Goal: Task Accomplishment & Management: Manage account settings

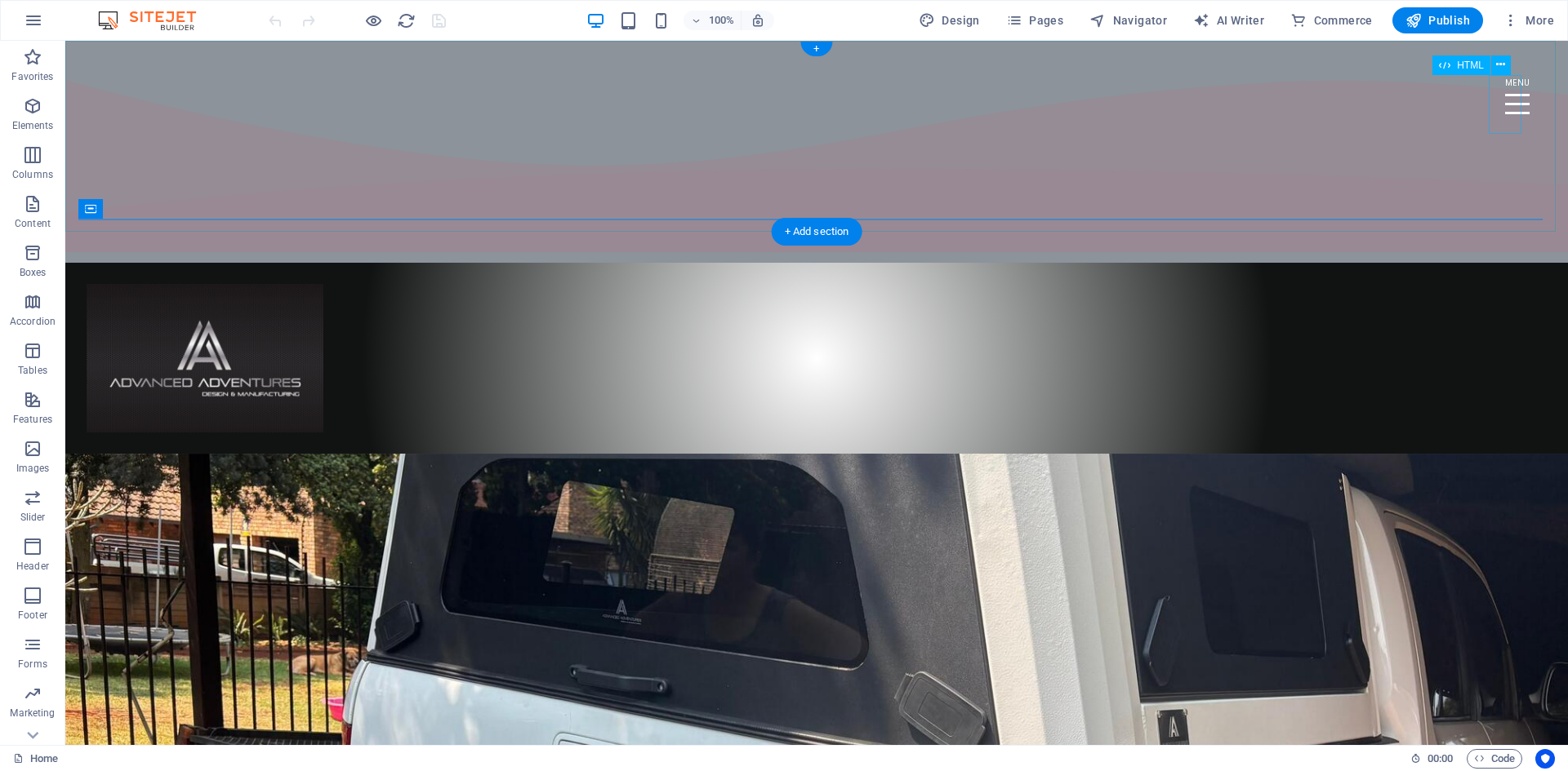
click at [1501, 104] on div "Menu" at bounding box center [1517, 104] width 33 height 59
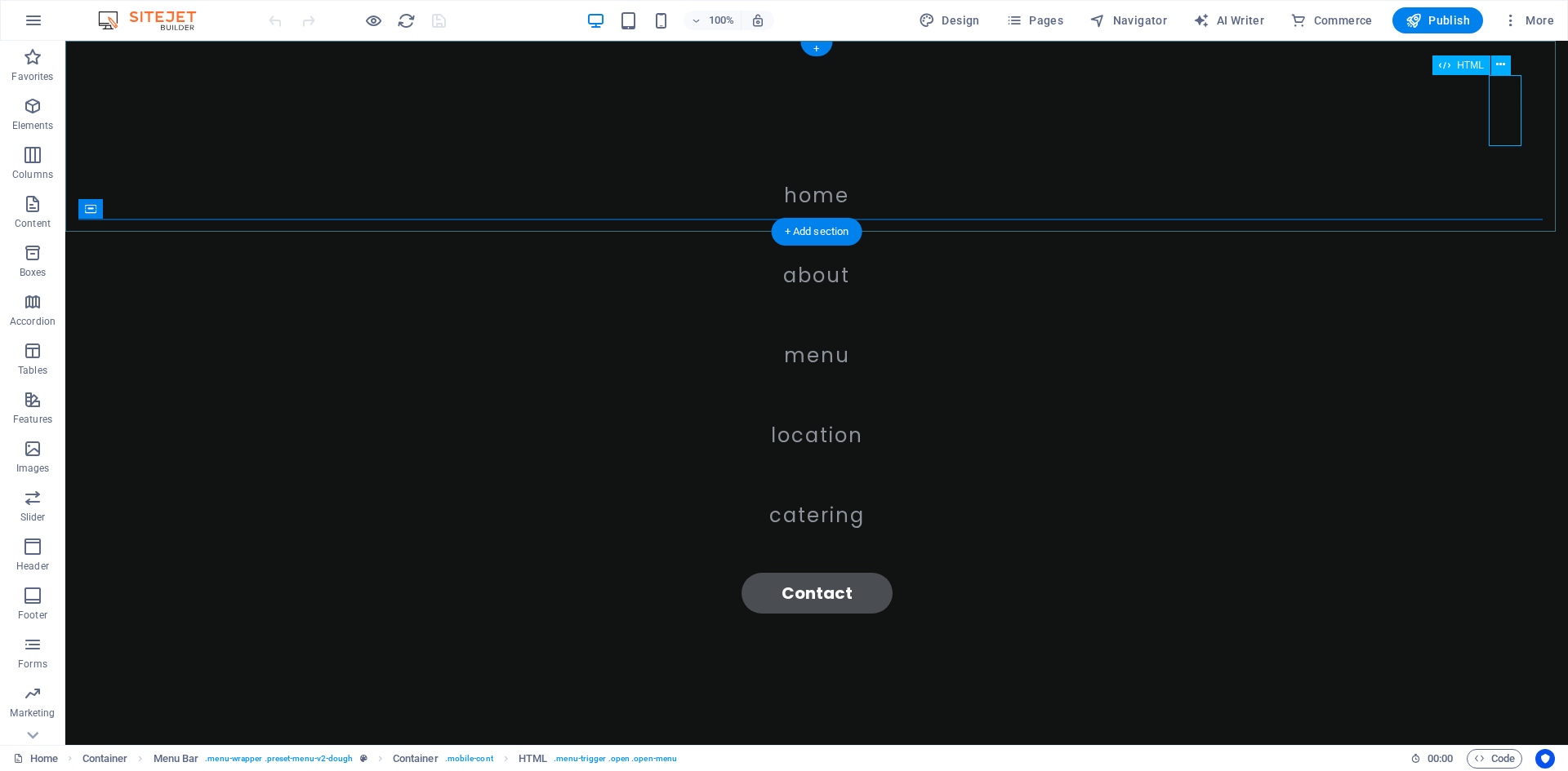
click at [1501, 101] on div "Menu" at bounding box center [1517, 104] width 33 height 59
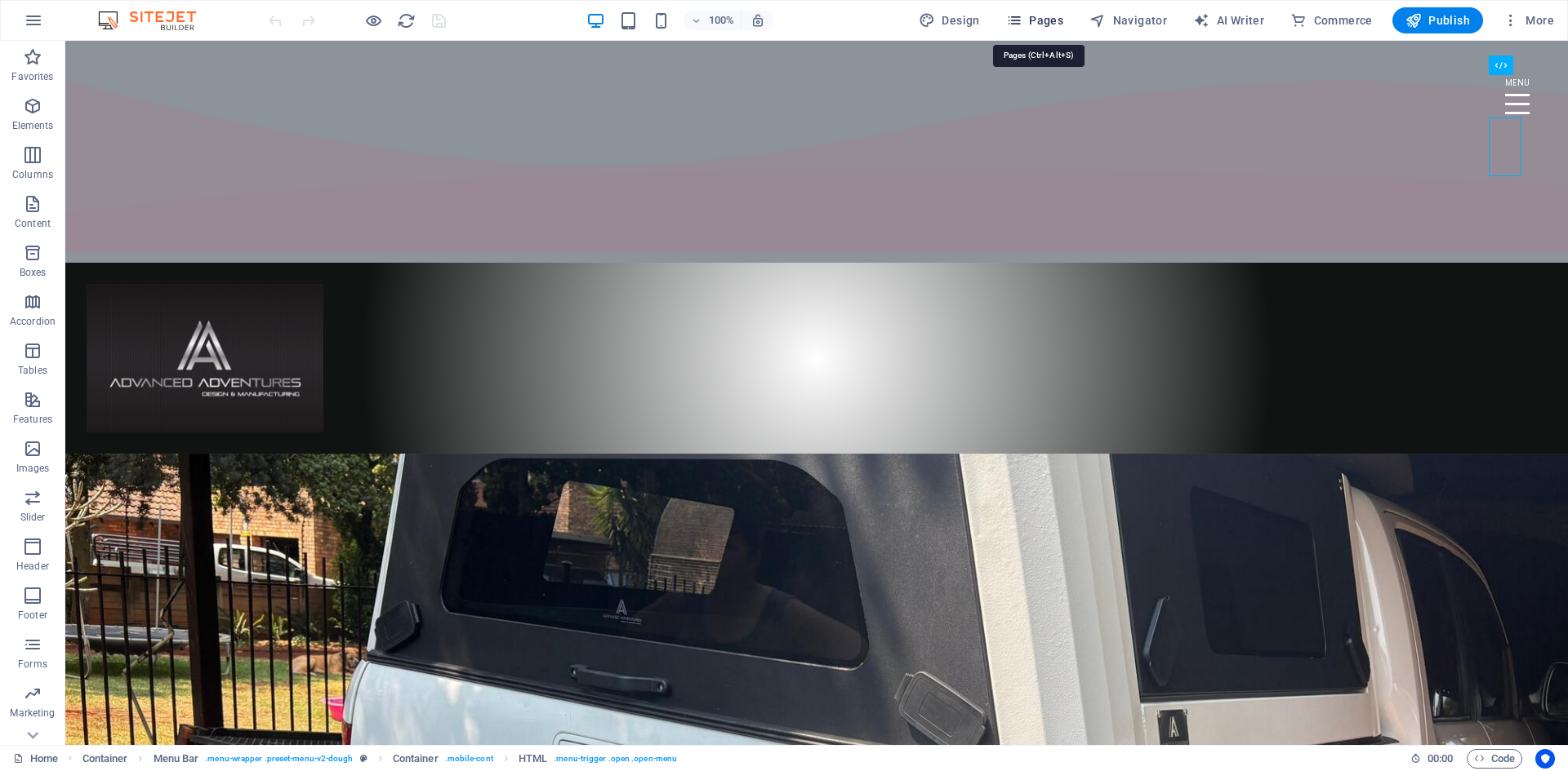
click at [1047, 21] on span "Pages" at bounding box center [1034, 20] width 57 height 16
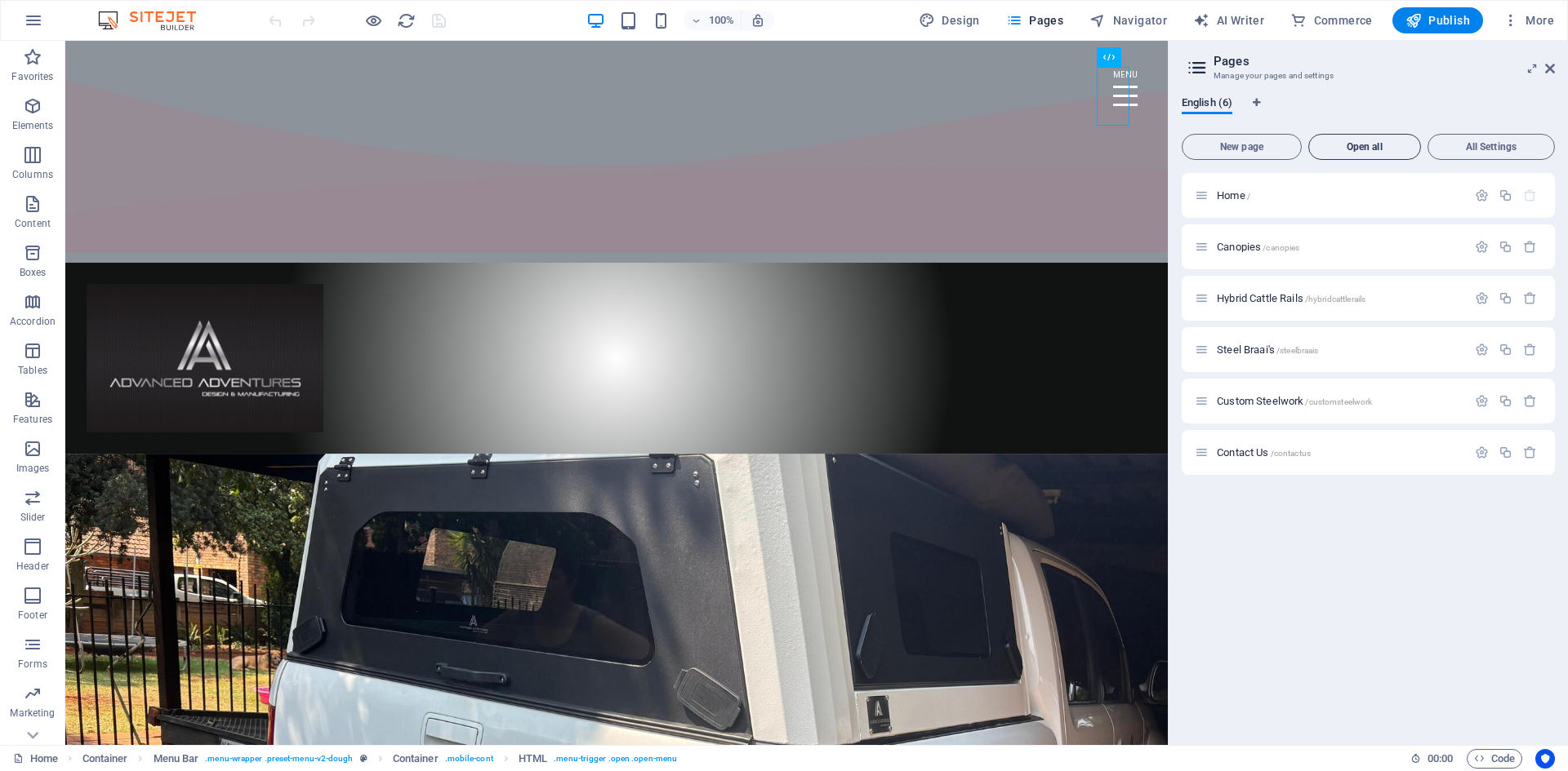
click at [1373, 139] on button "Open all" at bounding box center [1365, 146] width 113 height 26
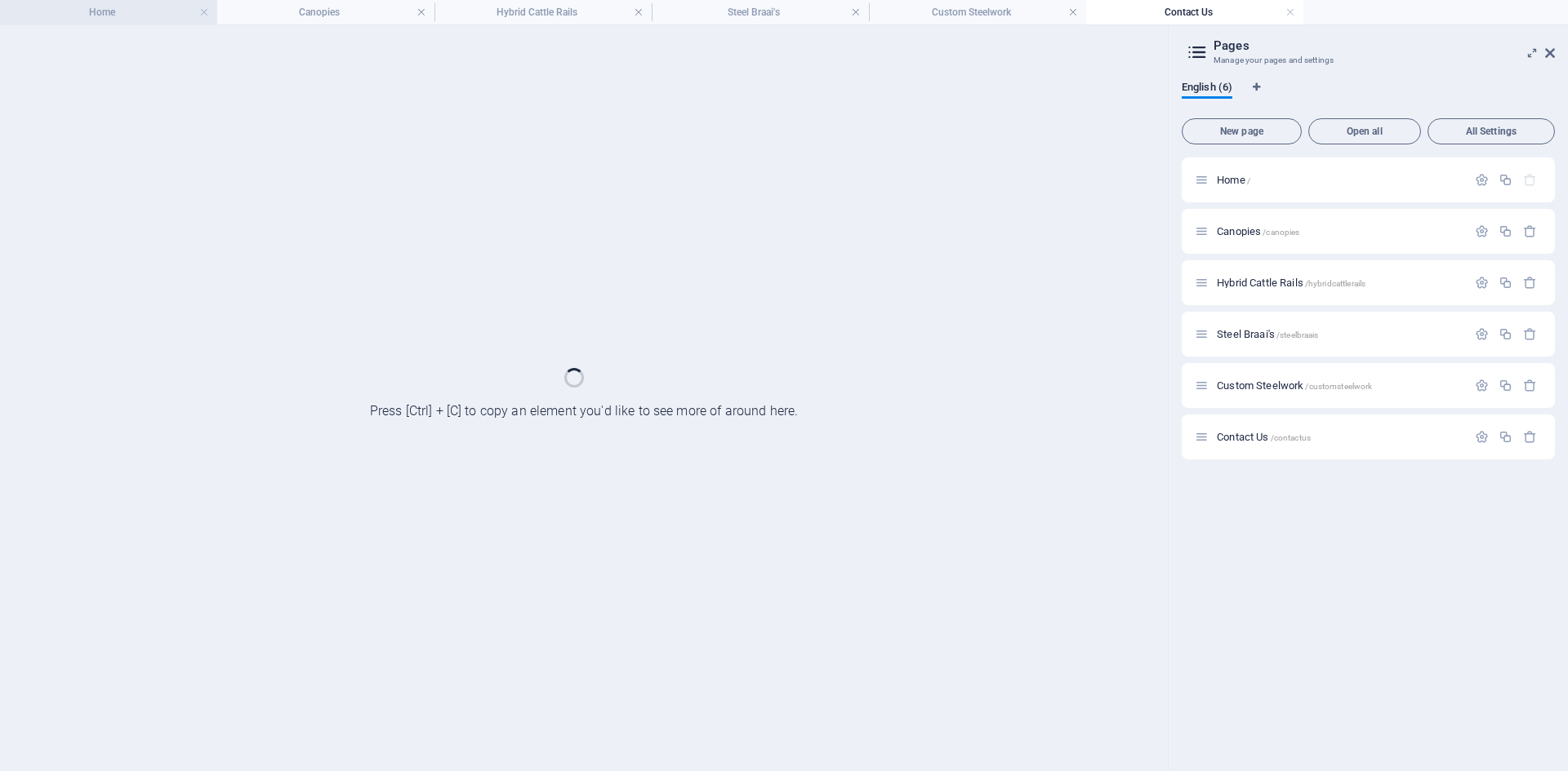
click at [132, 18] on h4 "Home" at bounding box center [108, 13] width 217 height 18
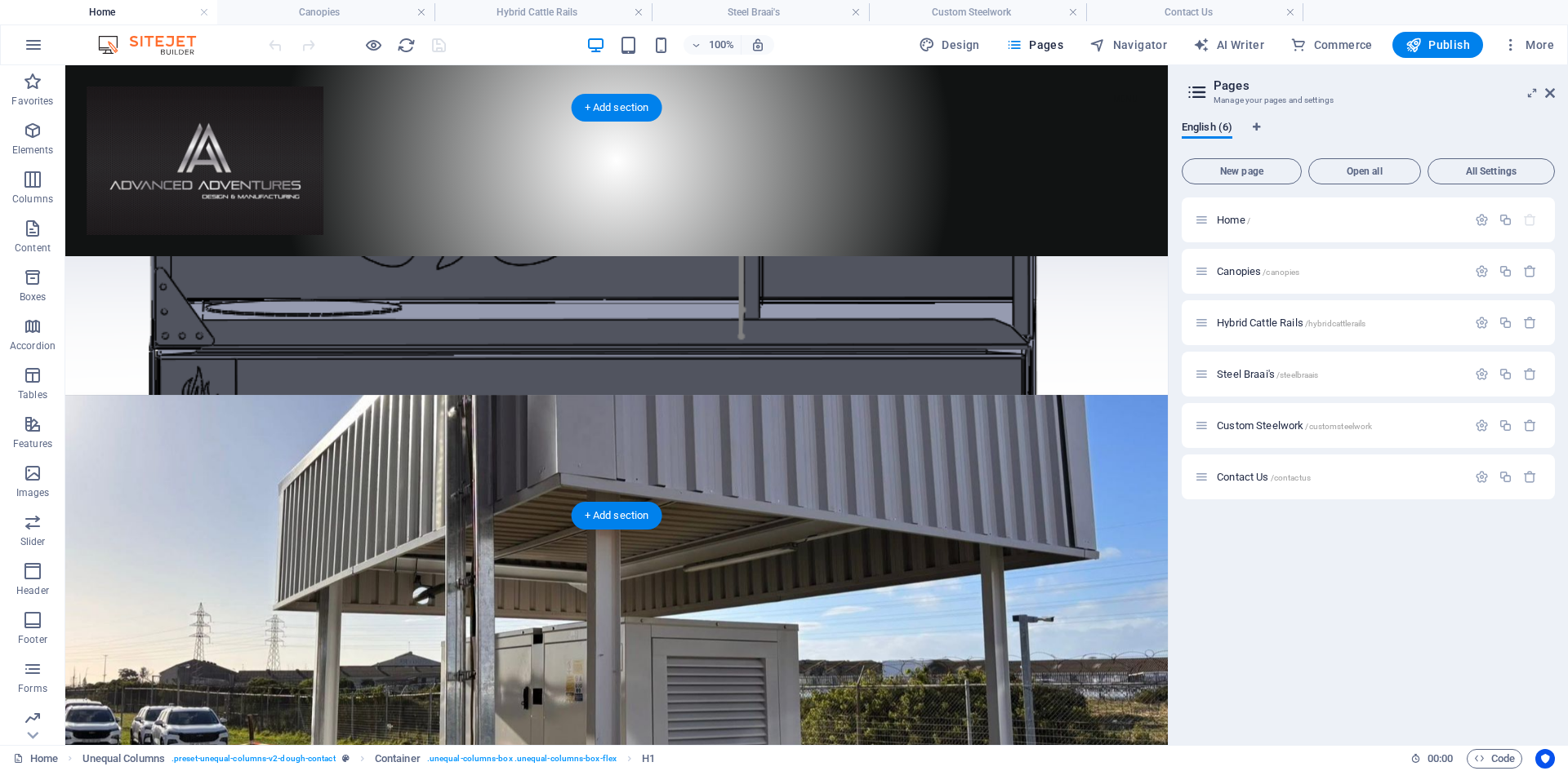
scroll to position [1237, 0]
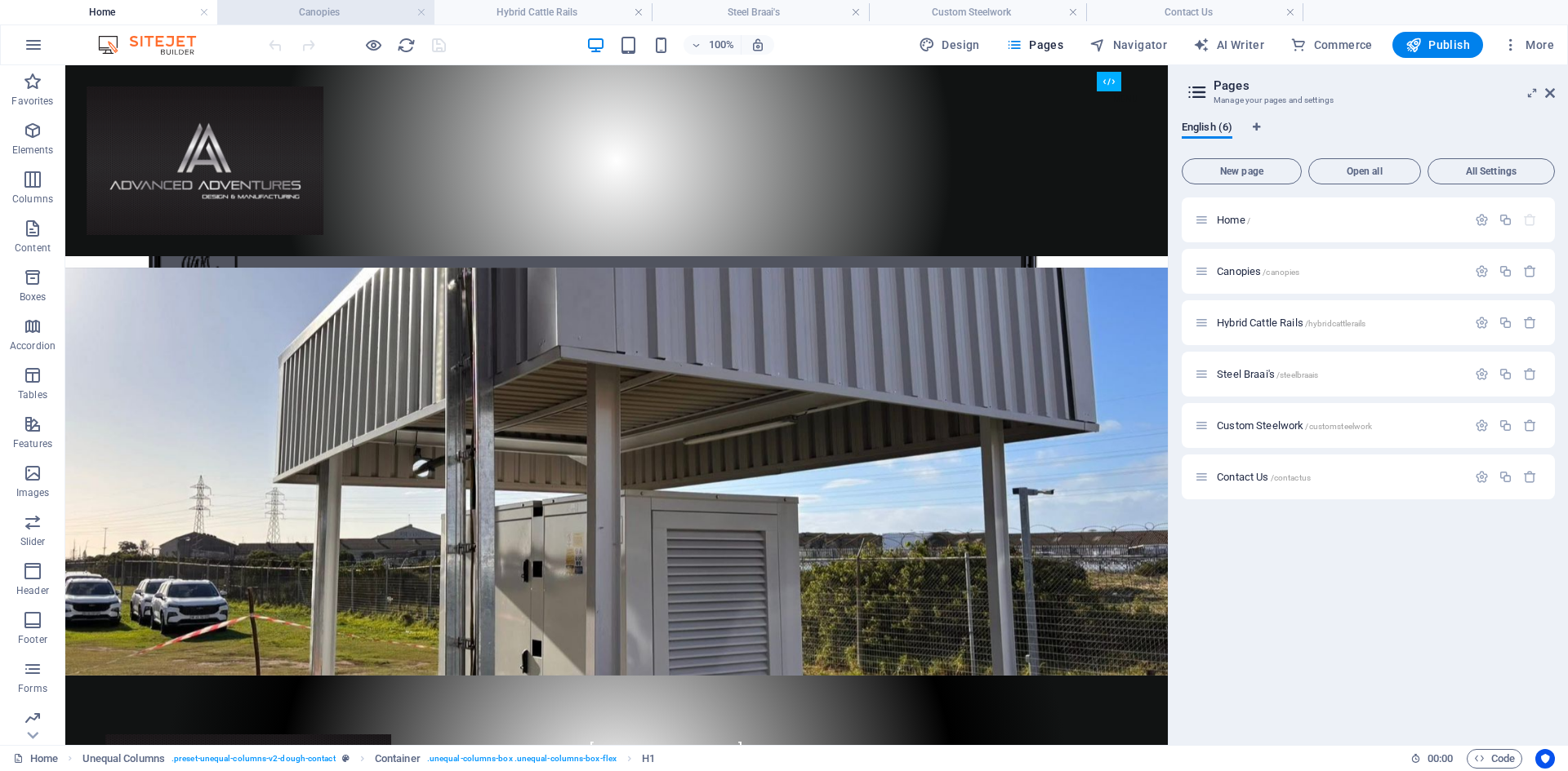
click at [295, 8] on h4 "Canopies" at bounding box center [325, 13] width 217 height 18
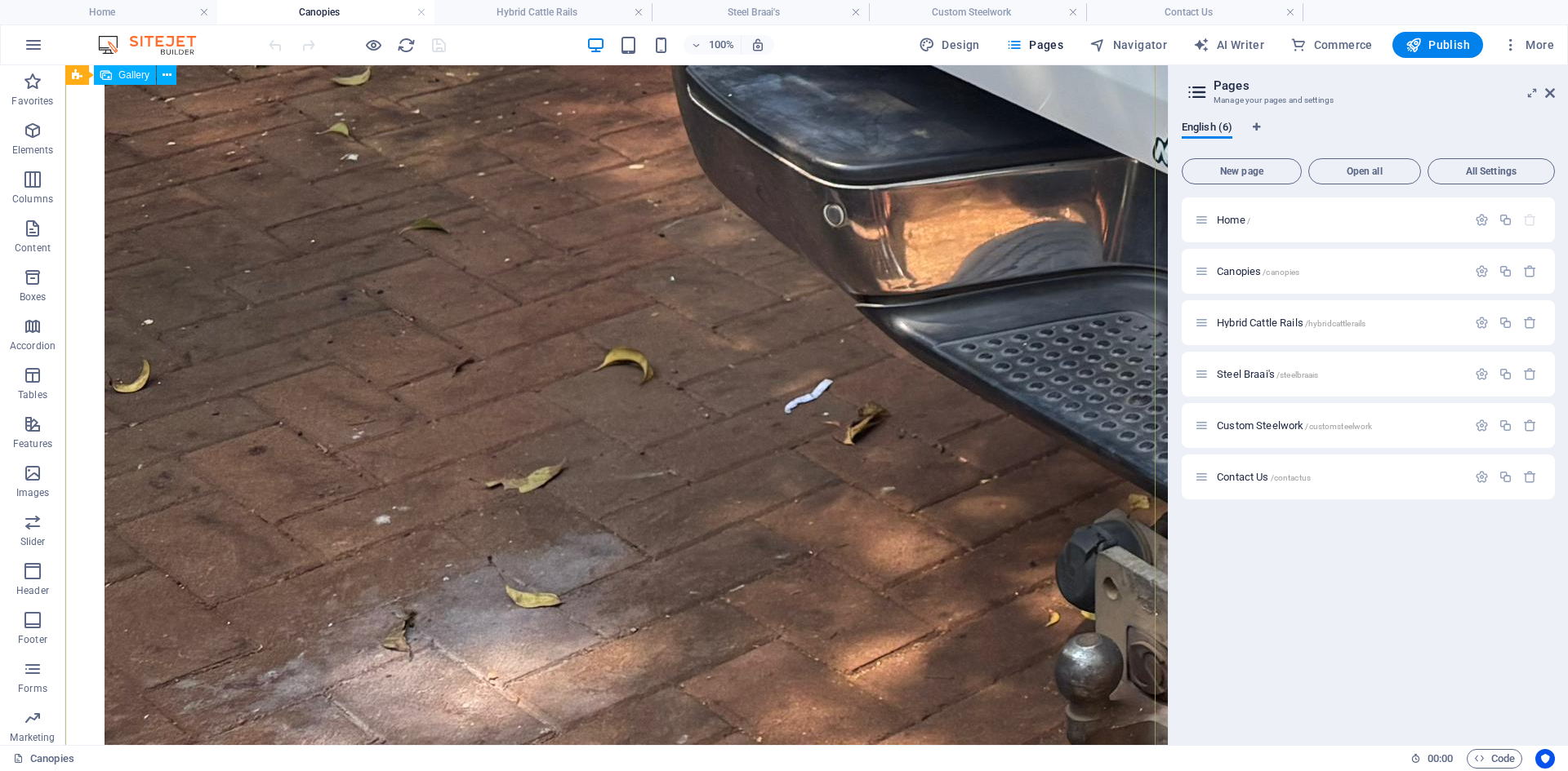
scroll to position [2921, 0]
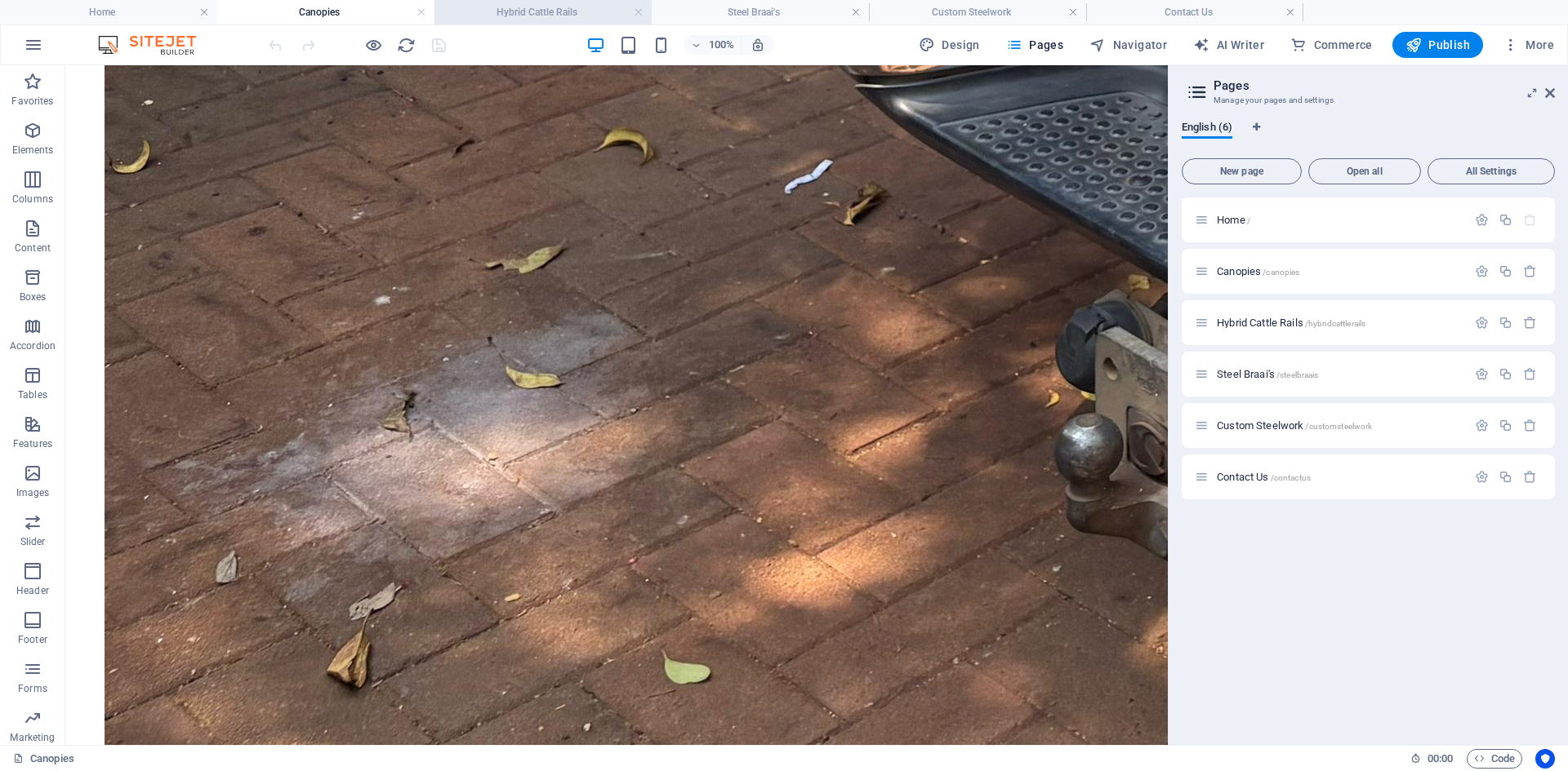
click at [521, 11] on h4 "Hybrid Cattle Rails" at bounding box center [542, 13] width 217 height 18
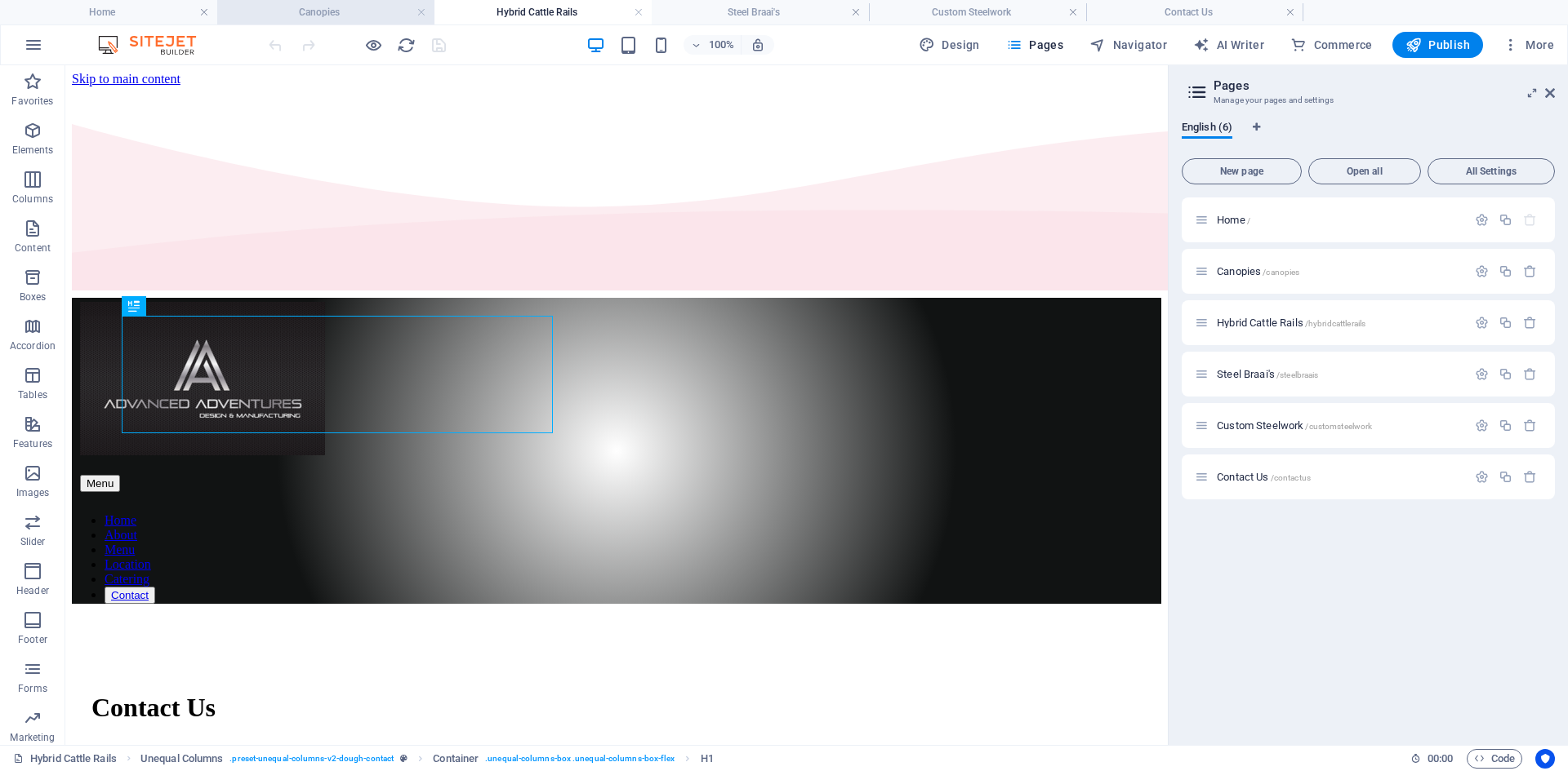
click at [342, 13] on h4 "Canopies" at bounding box center [325, 13] width 217 height 18
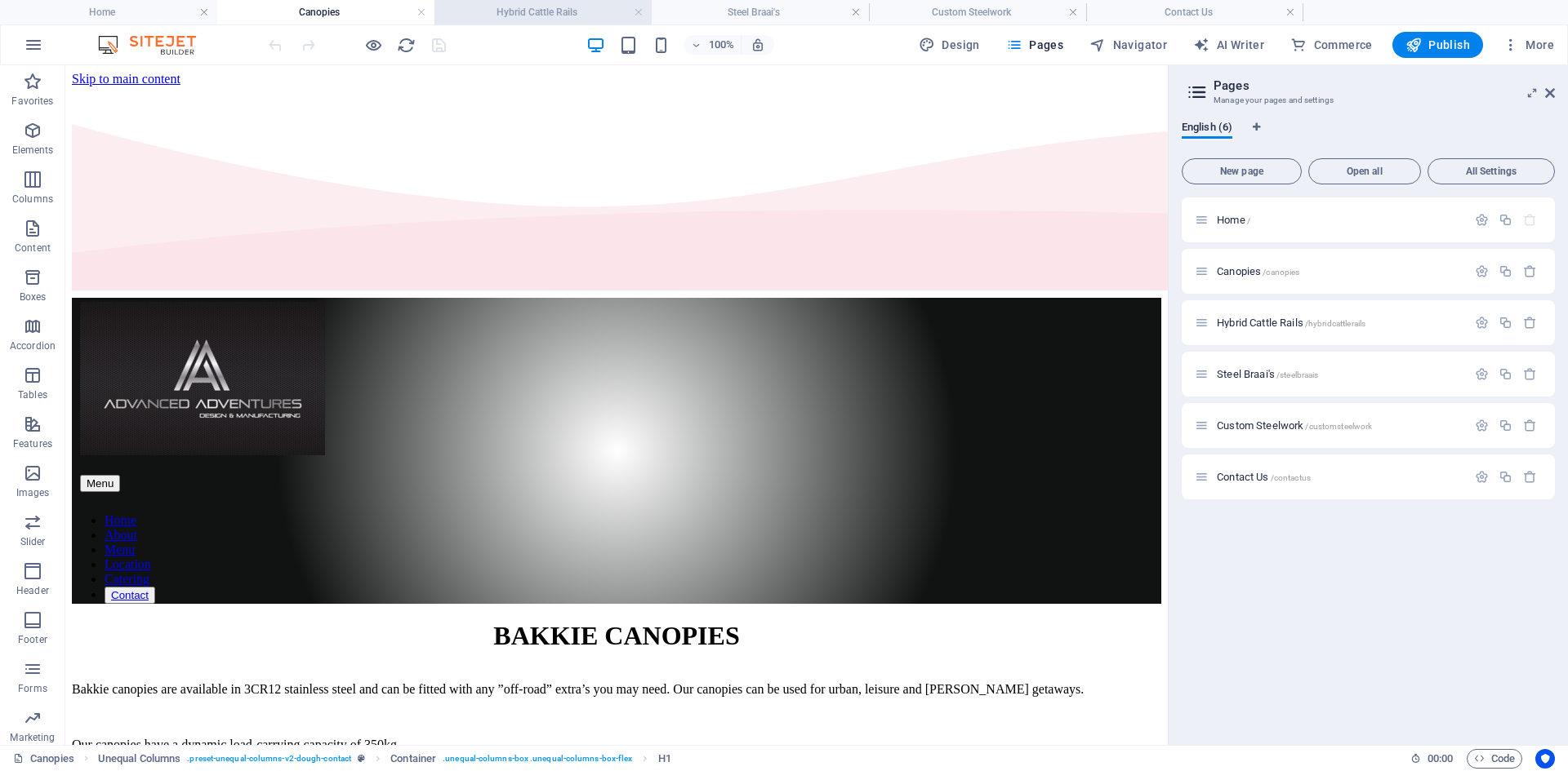
click at [540, 10] on h4 "Hybrid Cattle Rails" at bounding box center [542, 13] width 217 height 18
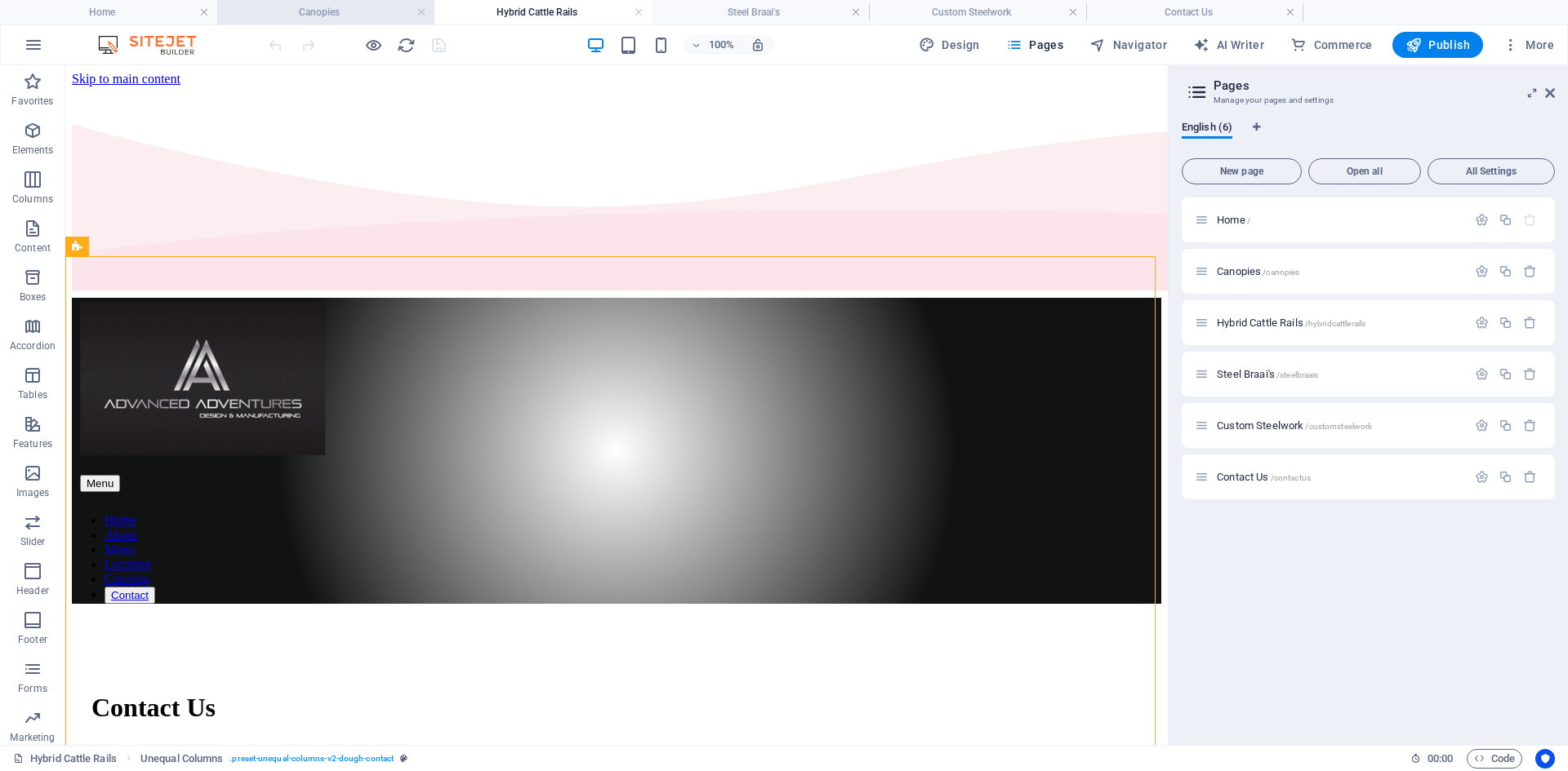
click at [352, 21] on li "Canopies" at bounding box center [325, 12] width 217 height 25
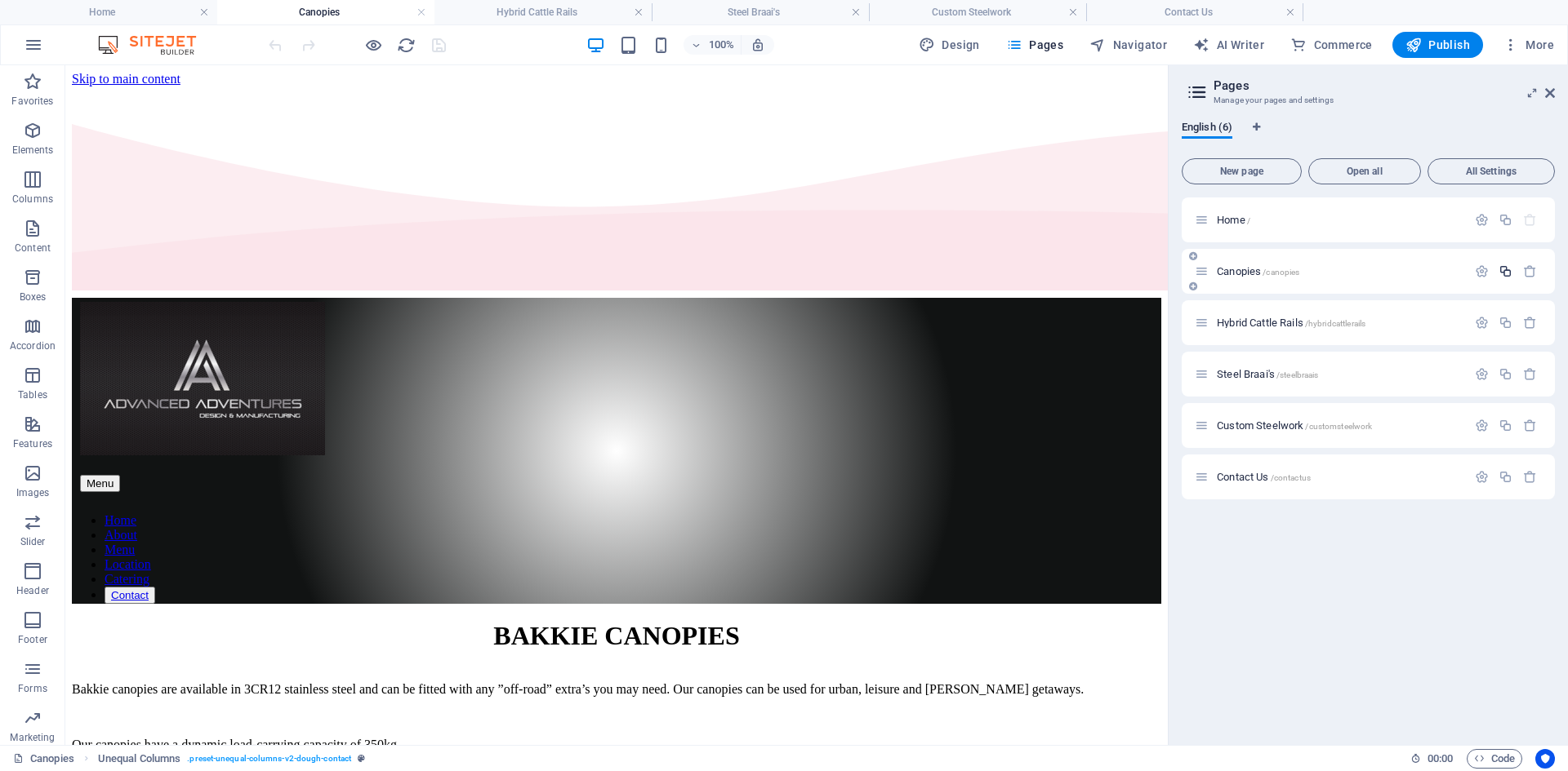
click at [1505, 271] on icon "button" at bounding box center [1505, 271] width 14 height 14
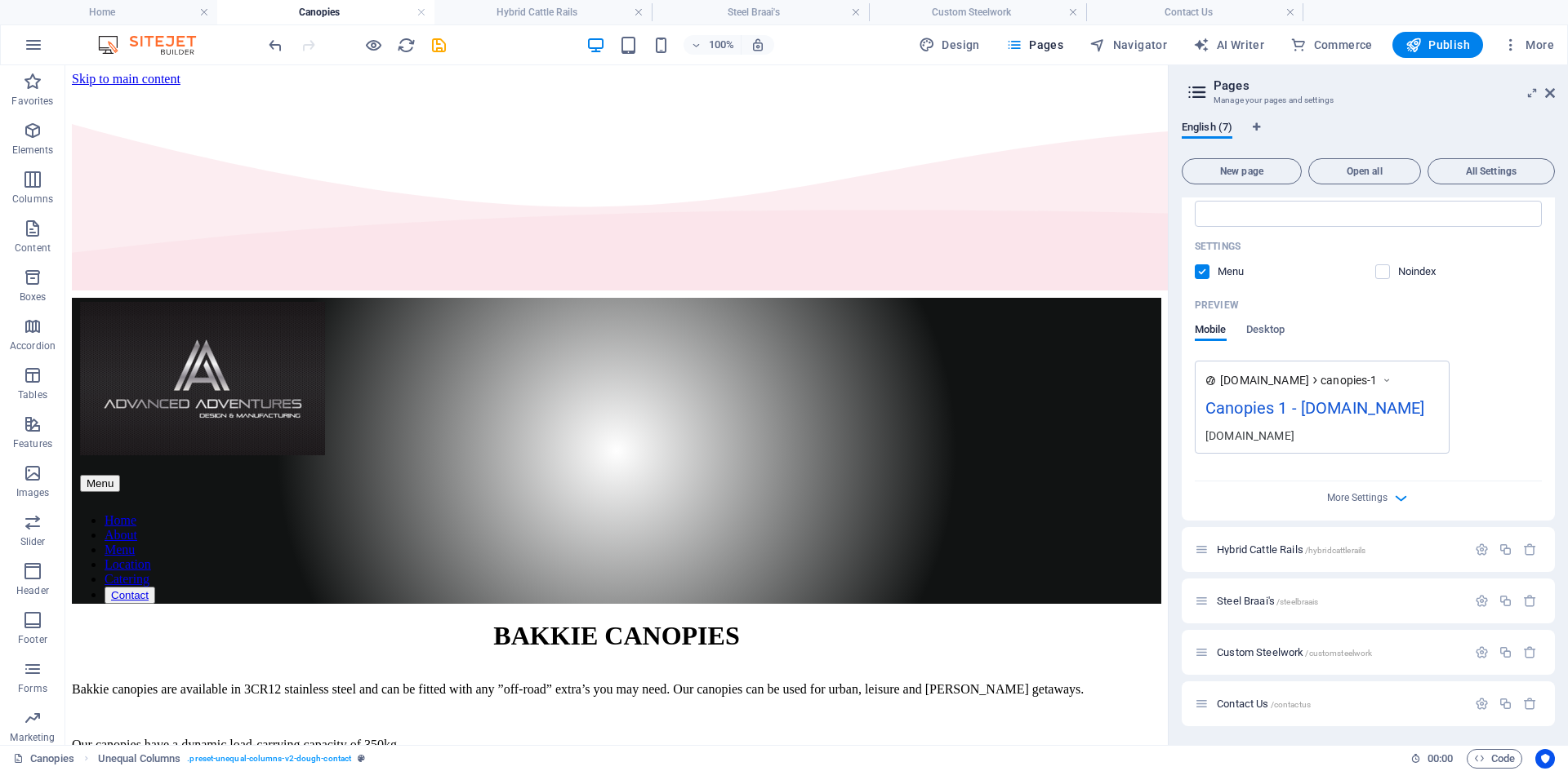
scroll to position [457, 0]
click at [1253, 554] on span "Hybrid Cattle Rails /hybridcattlerails" at bounding box center [1291, 549] width 149 height 12
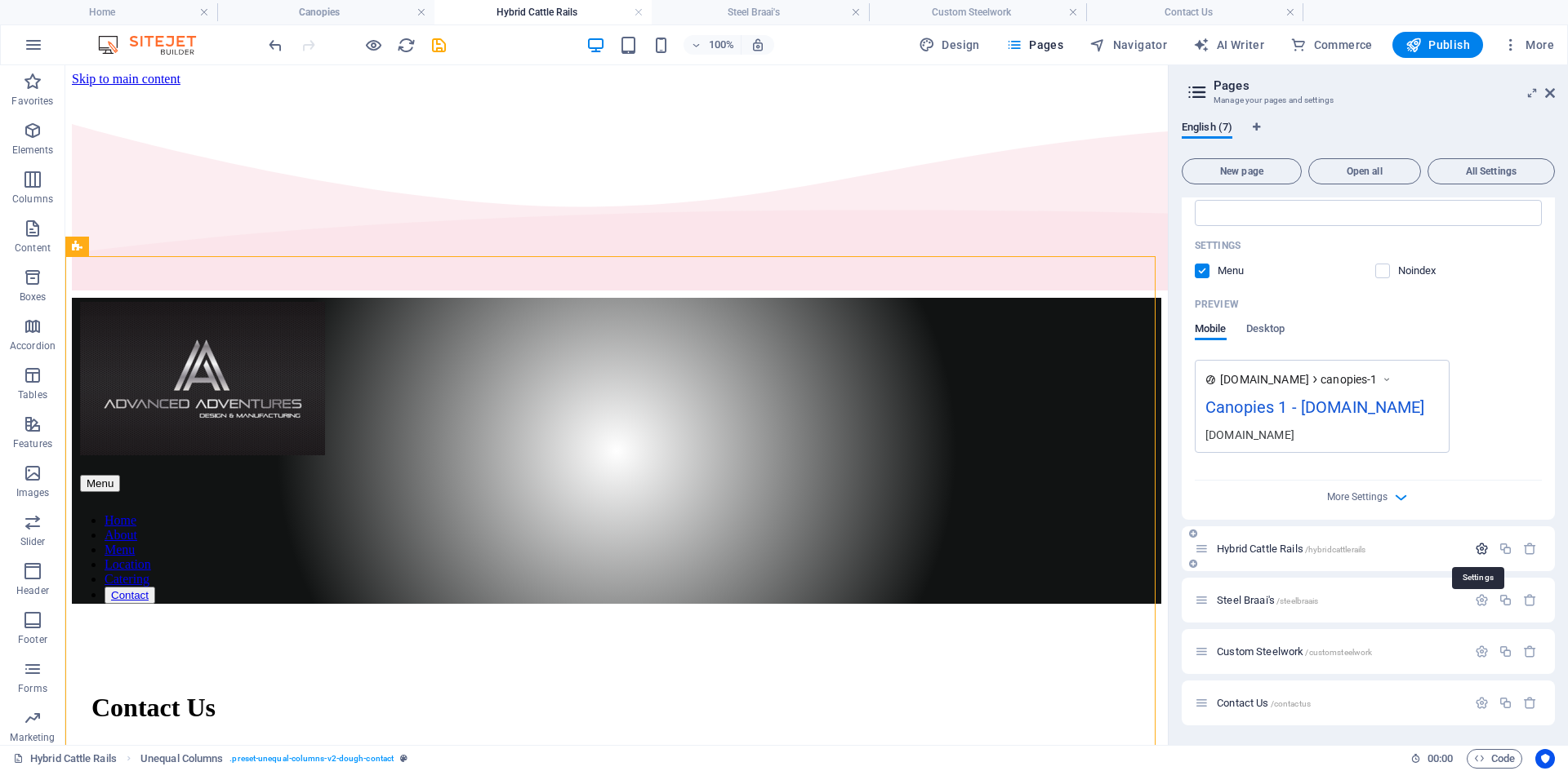
click at [1474, 546] on icon "button" at bounding box center [1481, 549] width 14 height 14
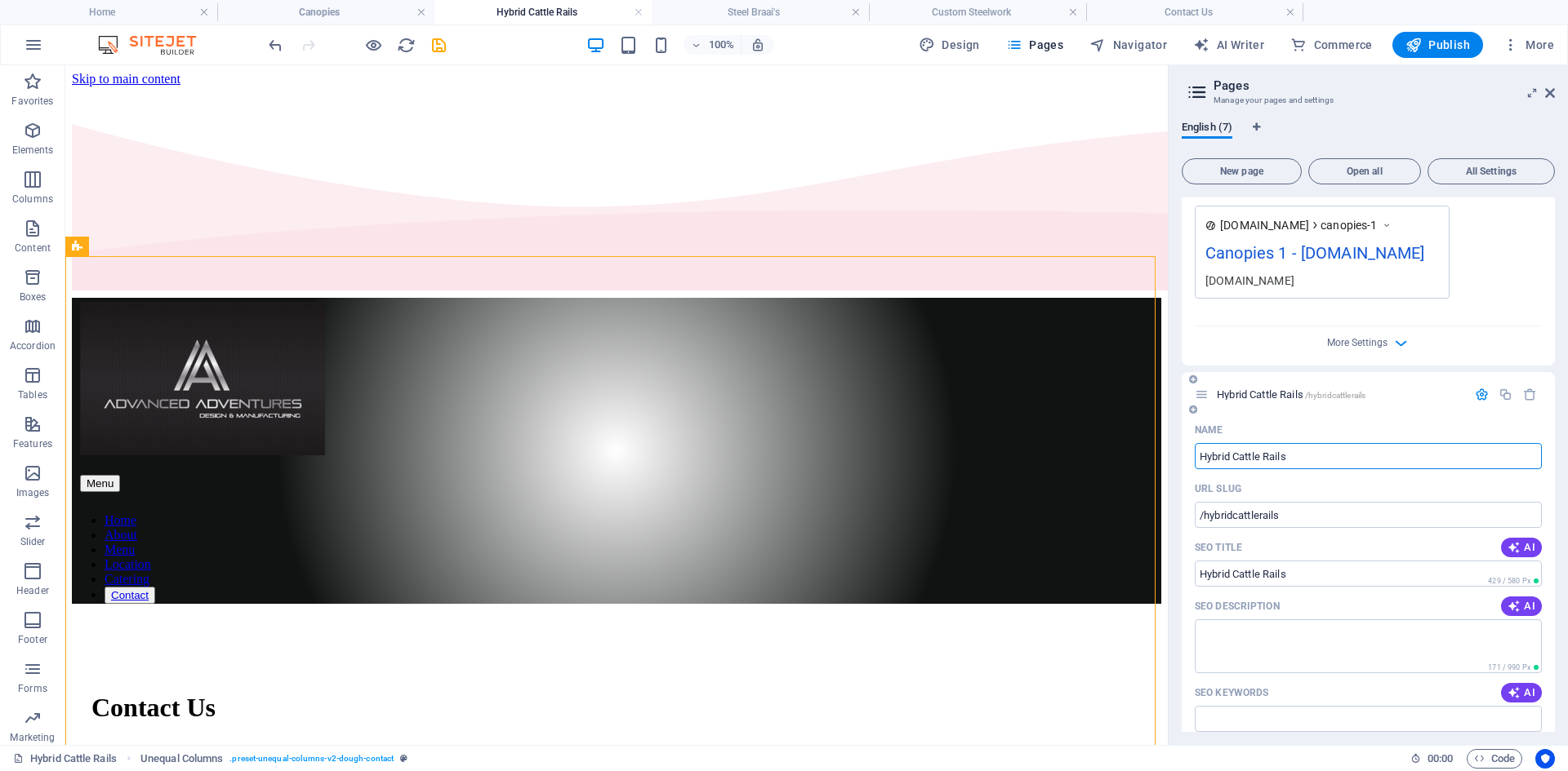
scroll to position [538, 0]
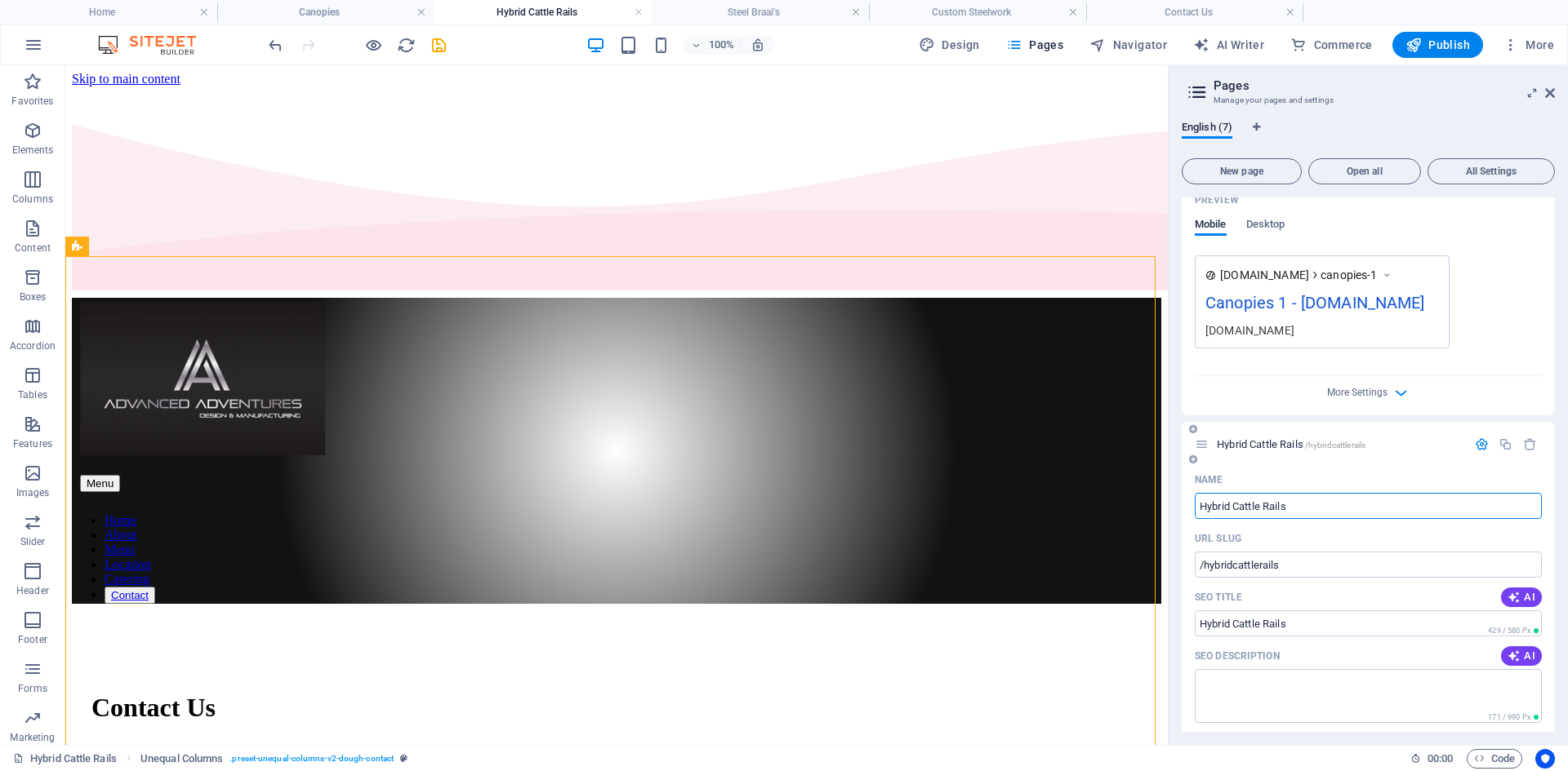
click at [1222, 519] on input "Hybrid Cattle Rails" at bounding box center [1368, 506] width 347 height 26
click at [1186, 537] on div "Name Hybrid Cattle Rails ​ URL SLUG /hybridcattlerails ​ SEO Title AI ​ 429 / 5…" at bounding box center [1368, 782] width 373 height 631
drag, startPoint x: 1327, startPoint y: 521, endPoint x: 1181, endPoint y: 539, distance: 147.1
click at [1181, 539] on div "English (7) New page Open all All Settings Home / Canopies /canopies Canopies 1…" at bounding box center [1368, 427] width 400 height 638
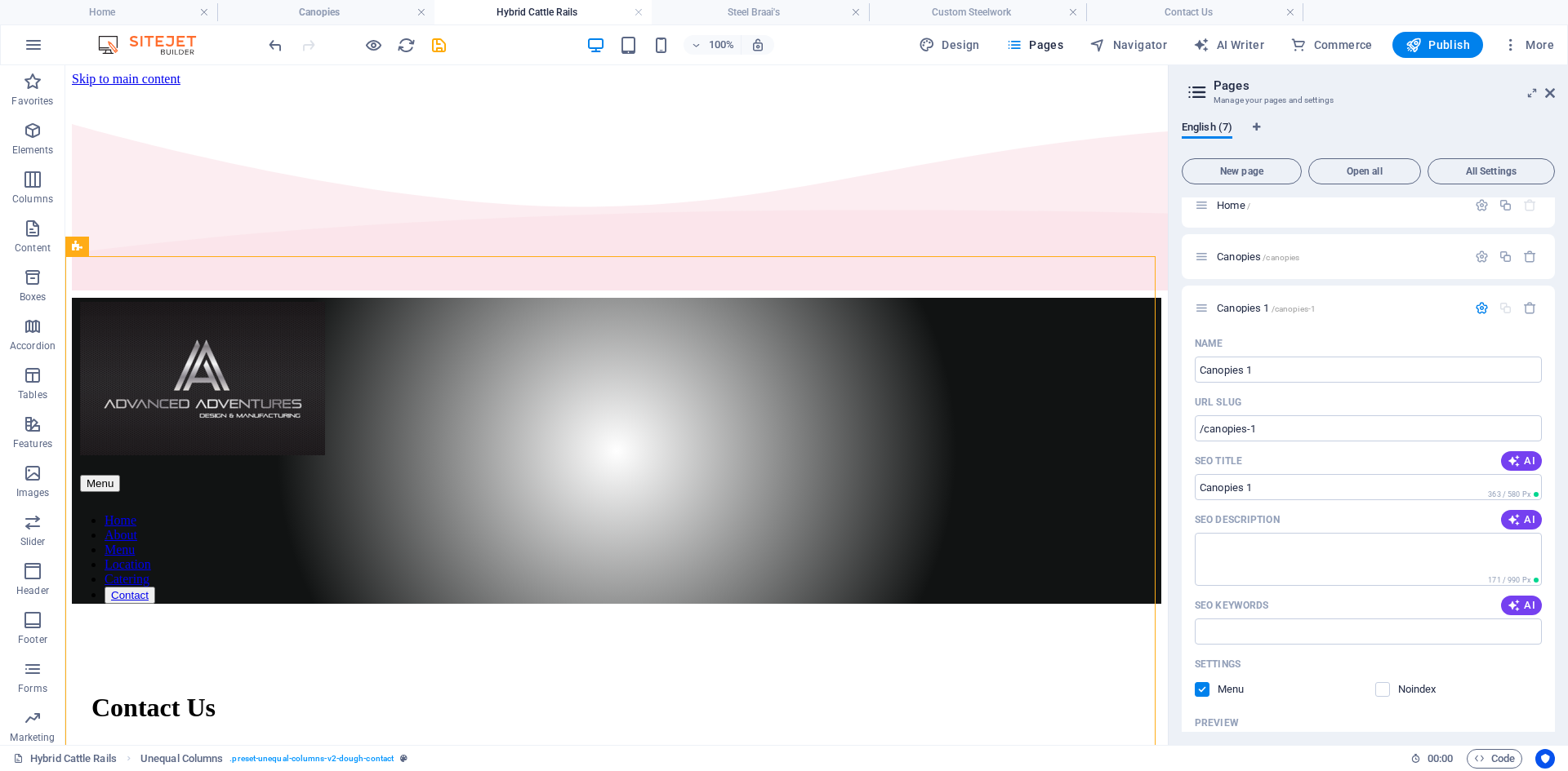
scroll to position [0, 0]
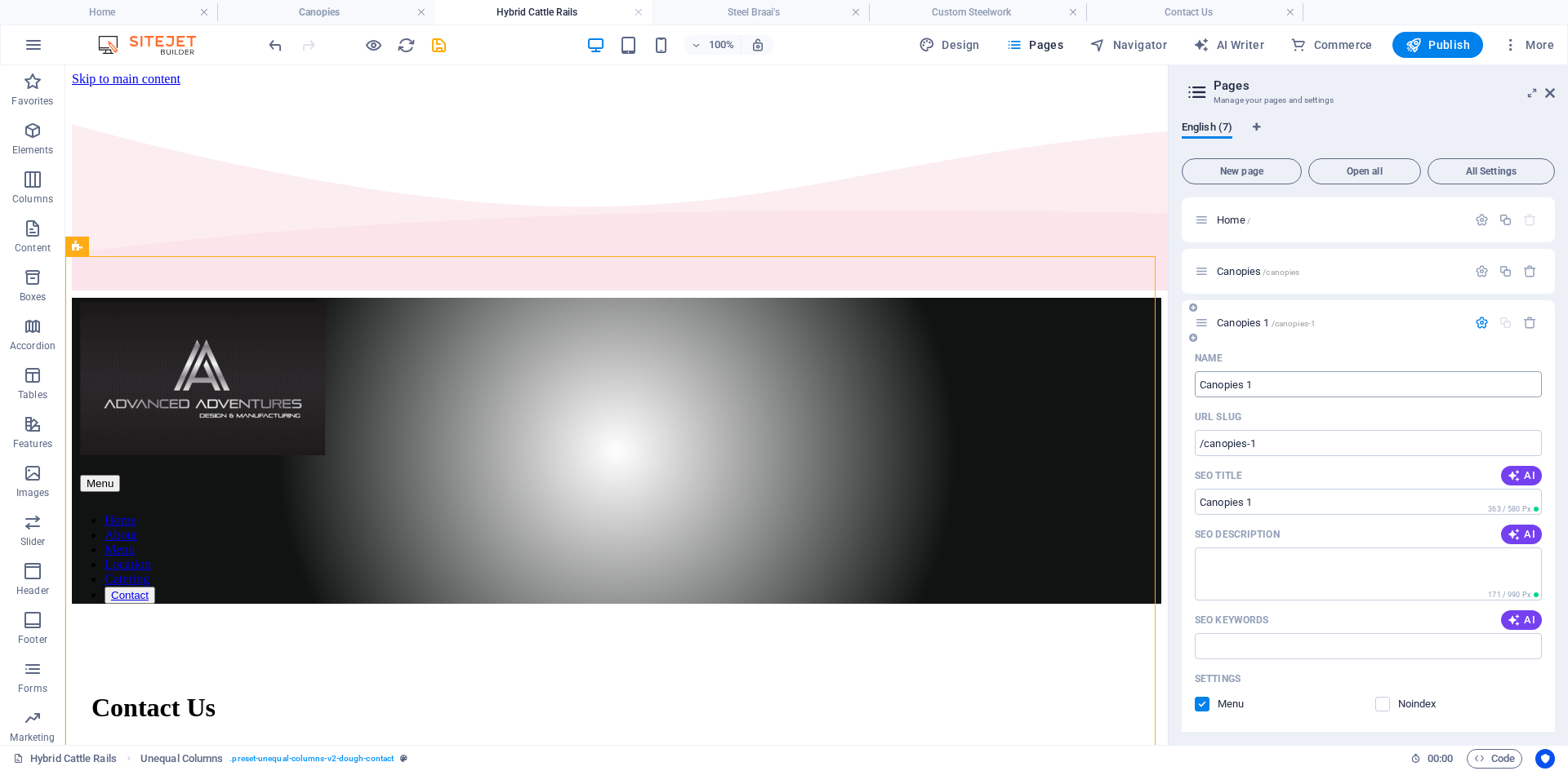
click at [1316, 379] on input "Canopies 1" at bounding box center [1368, 384] width 347 height 26
paste input "Hybrid Cattle Rails"
type input "Hybrid Cattle Rails"
type input "/hybrid-cattle-rails"
type input "Hybrid Cattle Rails"
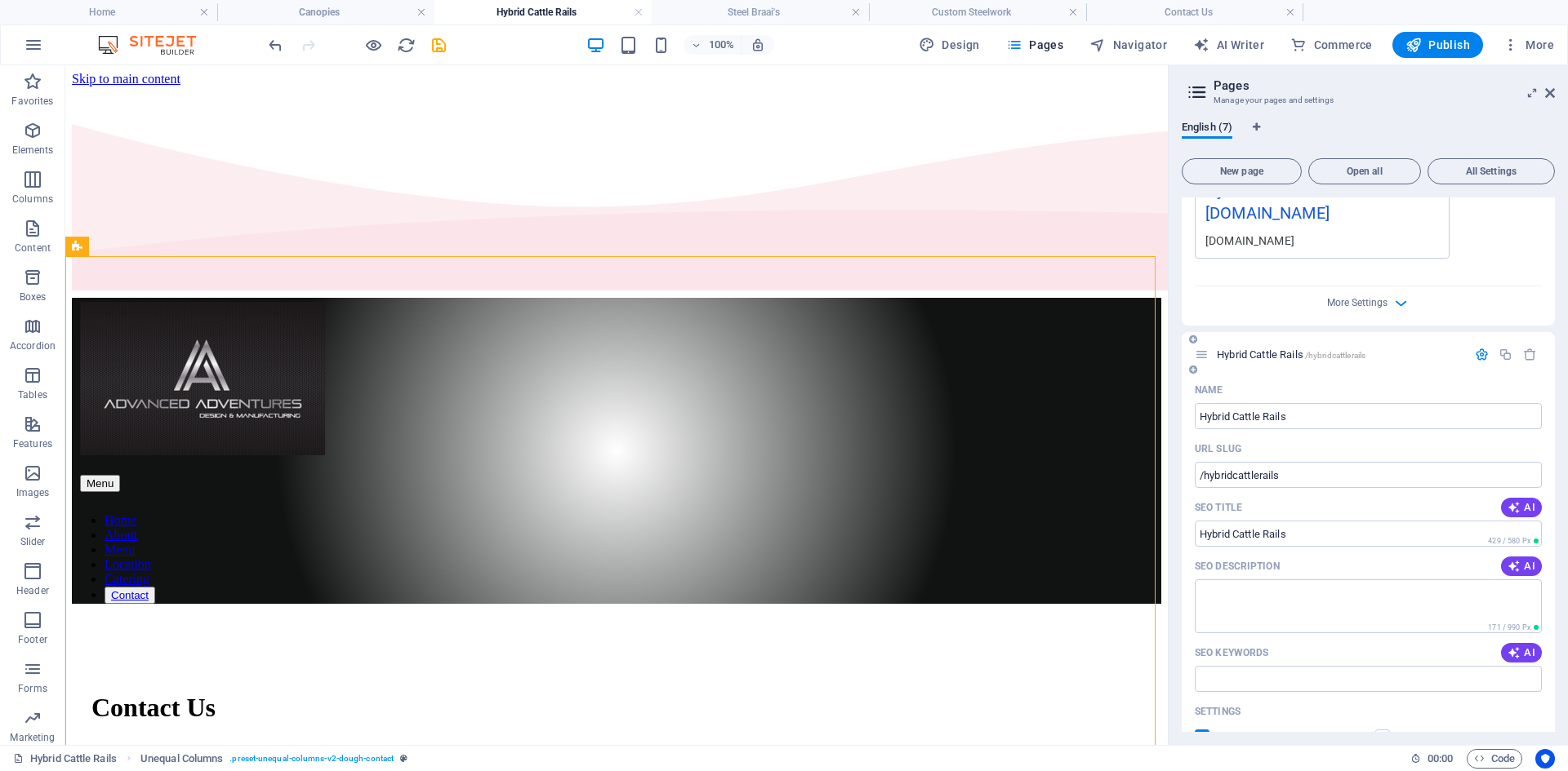
scroll to position [653, 0]
type input "Hybrid Cattle Rails"
click at [1310, 470] on input "/hybridcattlerails" at bounding box center [1368, 472] width 347 height 26
drag, startPoint x: 1310, startPoint y: 470, endPoint x: 1207, endPoint y: 470, distance: 103.0
click at [1207, 470] on input "/hybridcattlerails" at bounding box center [1368, 472] width 347 height 26
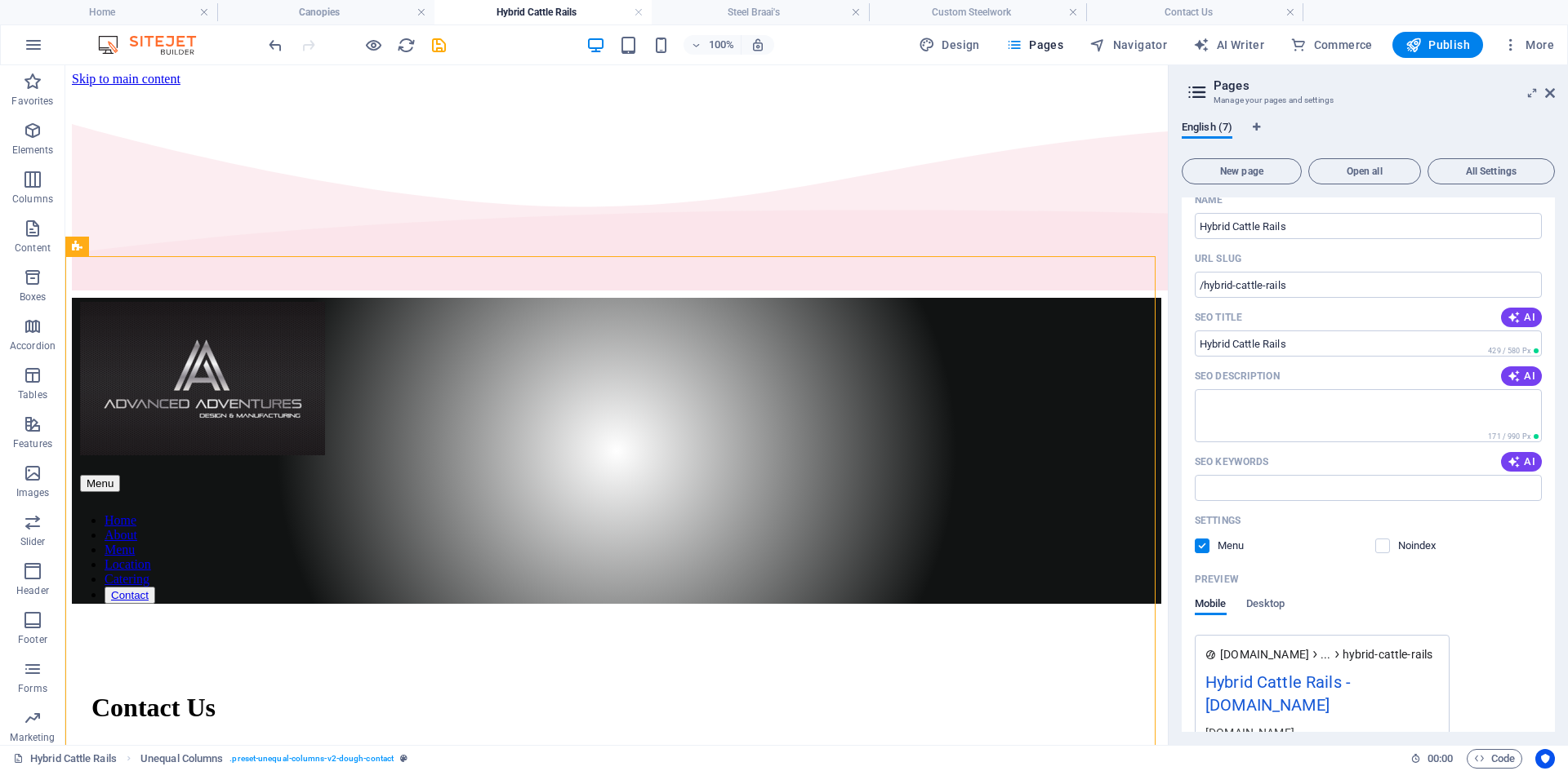
scroll to position [82, 0]
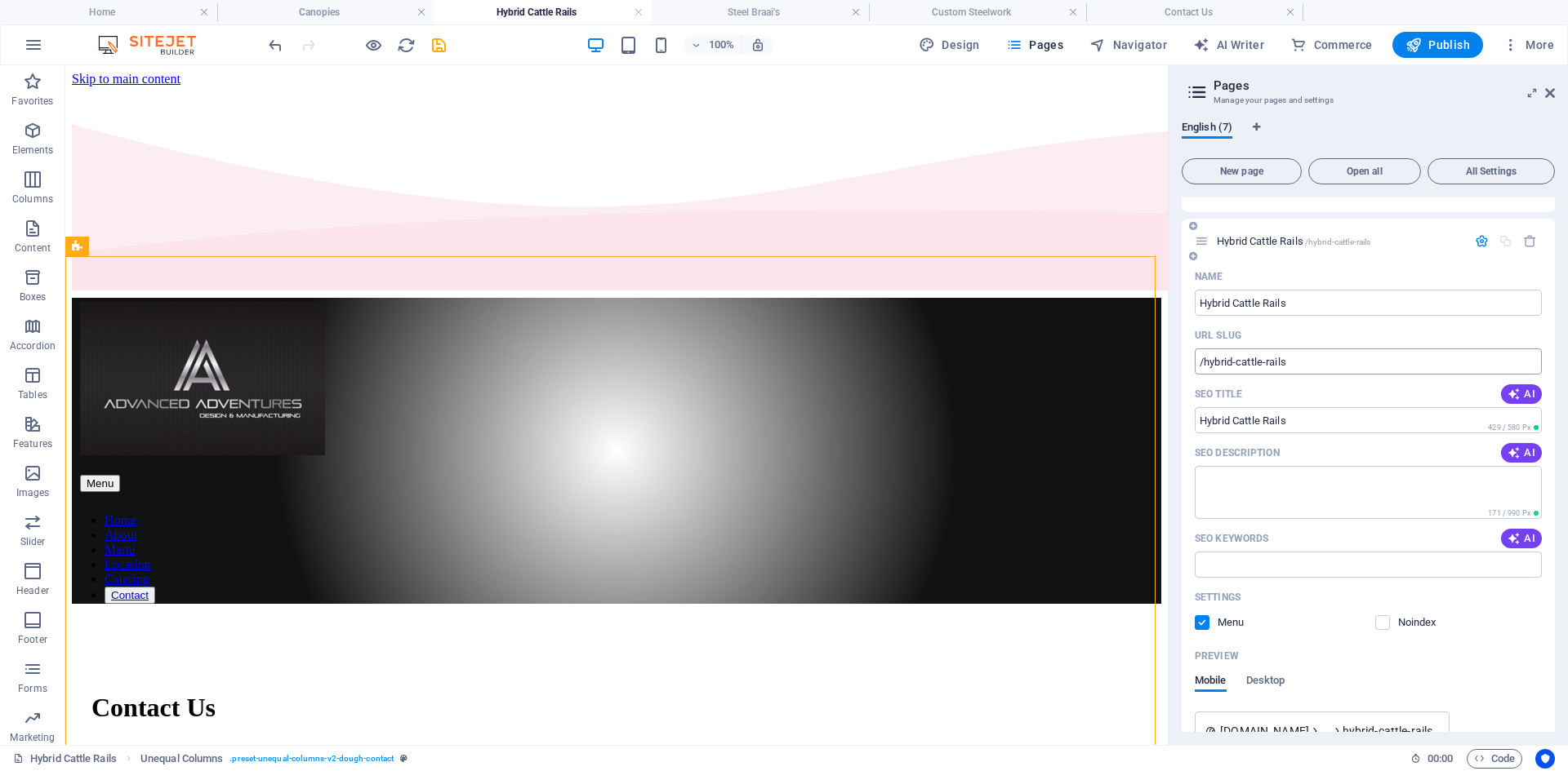
click at [1322, 361] on input "/hybrid-cattle-rails" at bounding box center [1368, 361] width 347 height 26
drag, startPoint x: 1322, startPoint y: 361, endPoint x: 1215, endPoint y: 364, distance: 107.0
click at [1215, 364] on input "/hybrid-cattle-rails" at bounding box center [1368, 361] width 347 height 26
paste input "cattle"
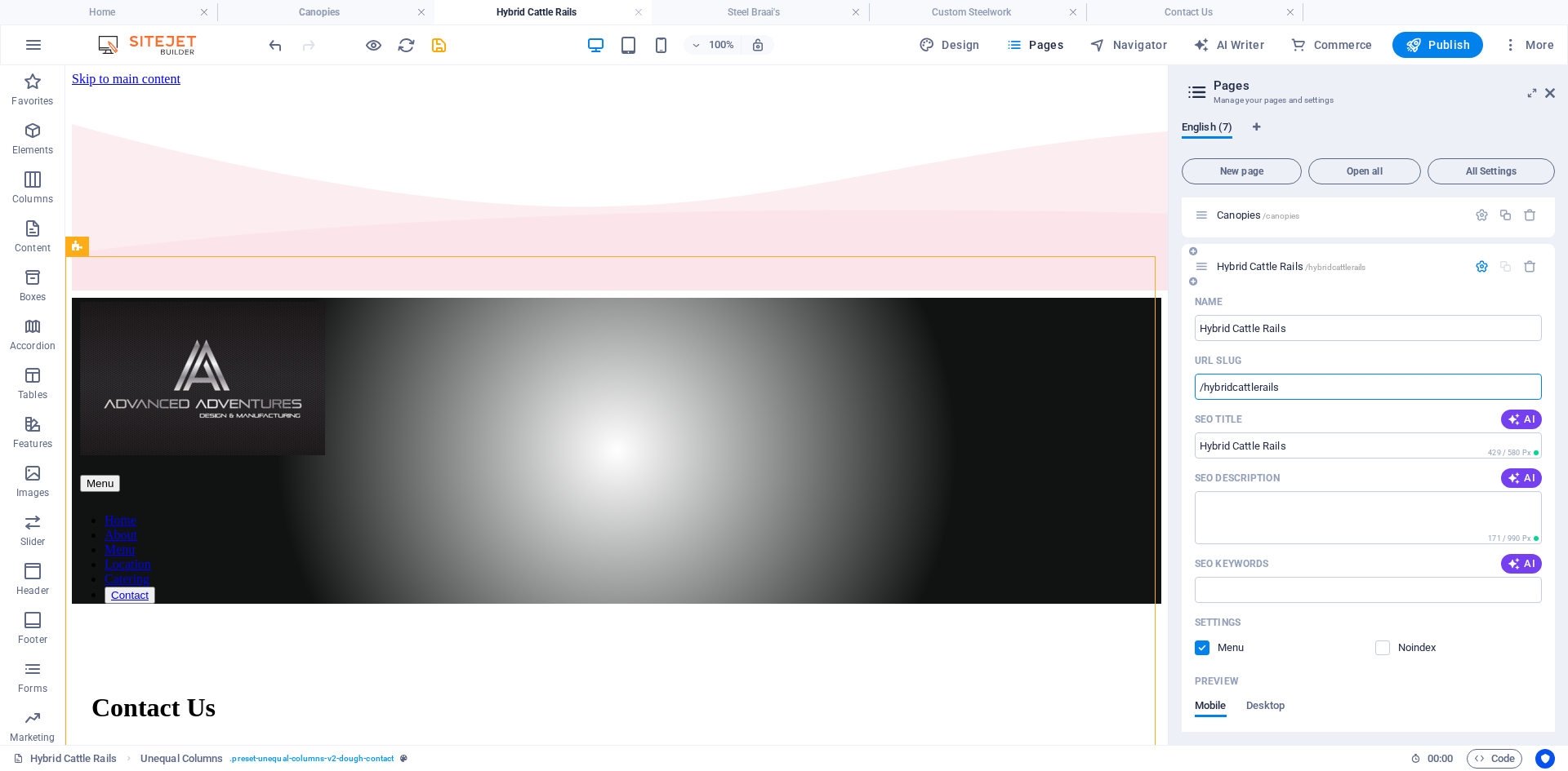
scroll to position [0, 0]
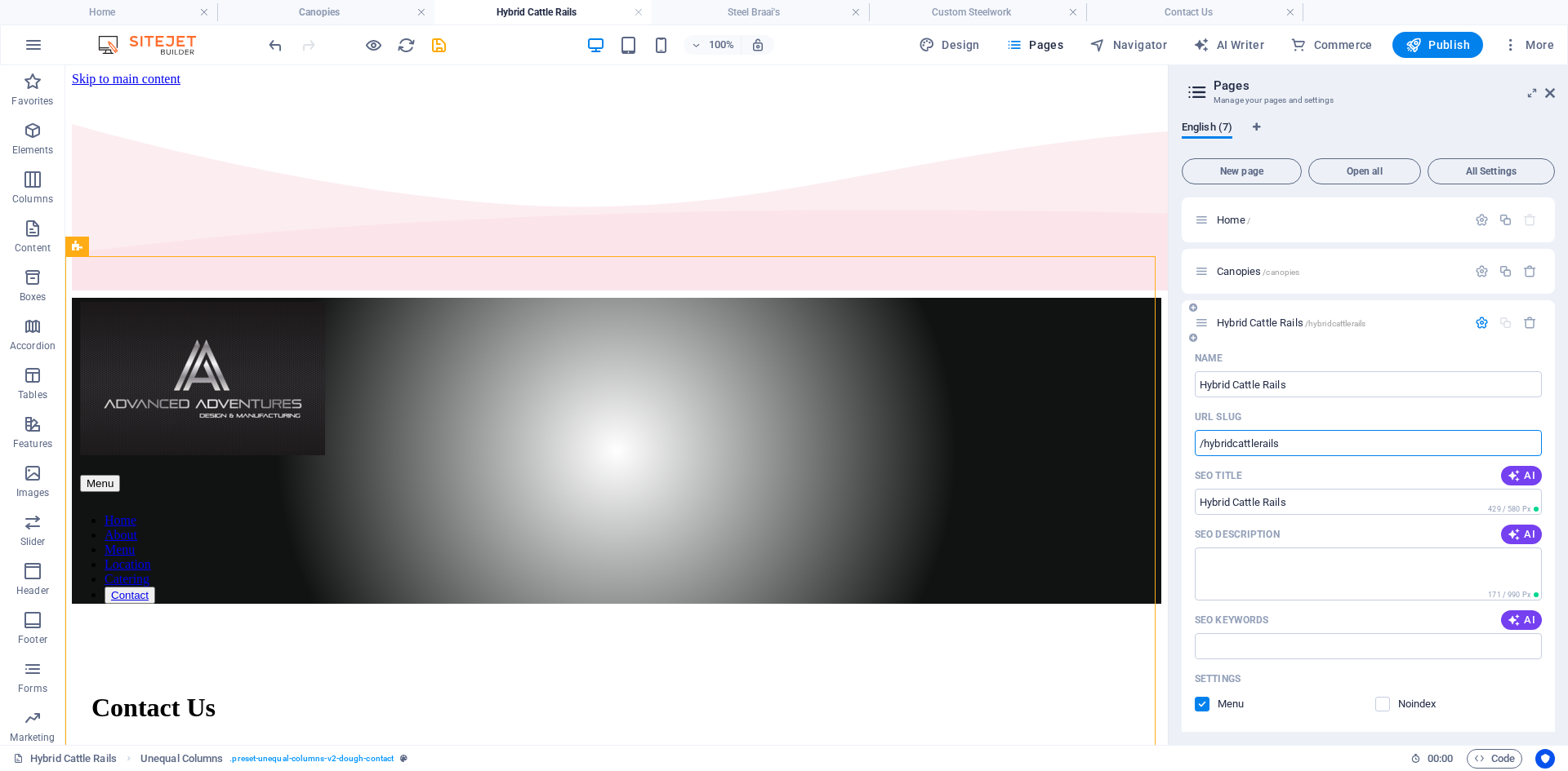
type input "/hybridcattlerails"
click at [1484, 321] on icon "button" at bounding box center [1481, 322] width 14 height 14
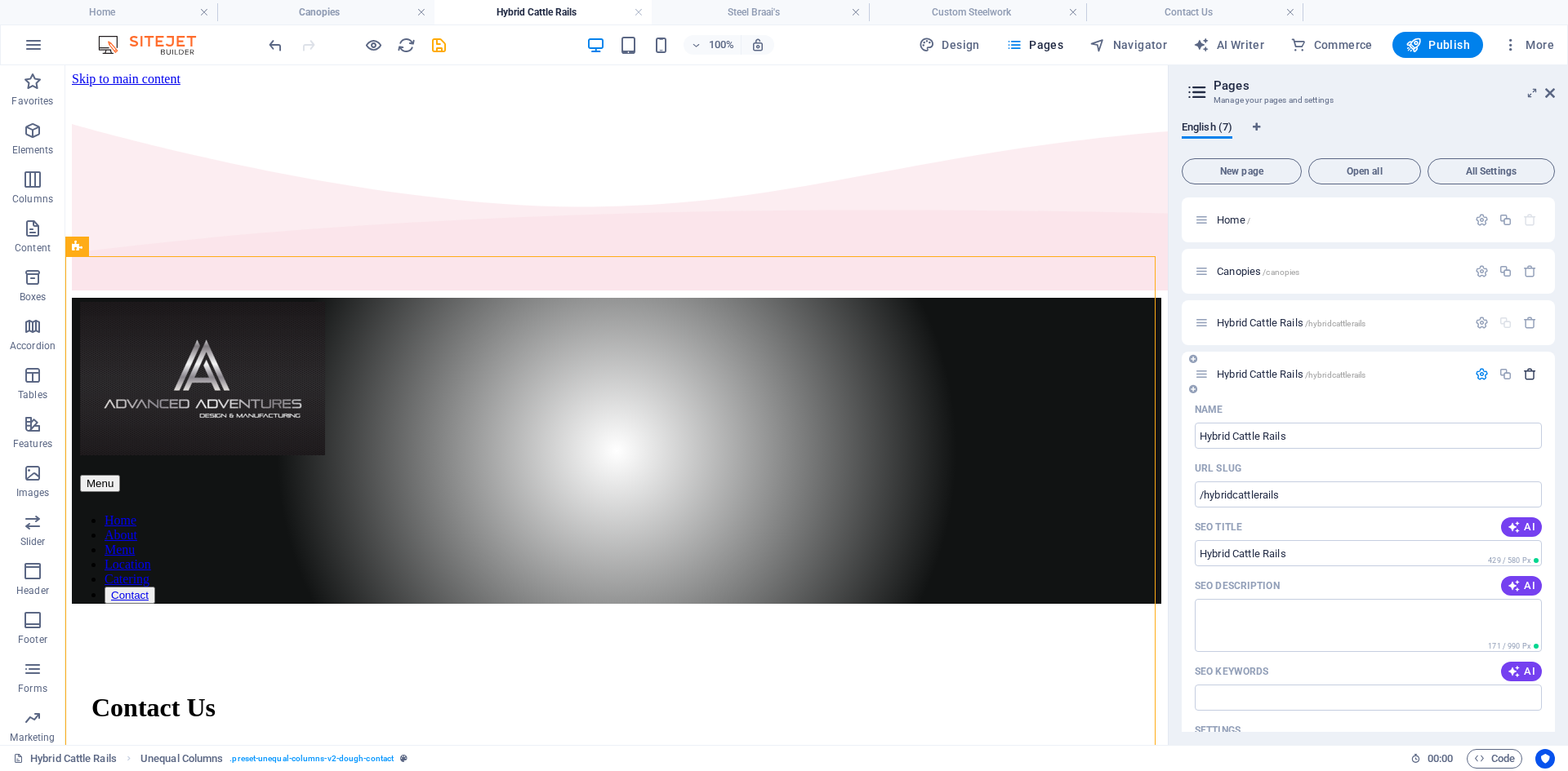
click at [1534, 376] on button "button" at bounding box center [1530, 374] width 24 height 14
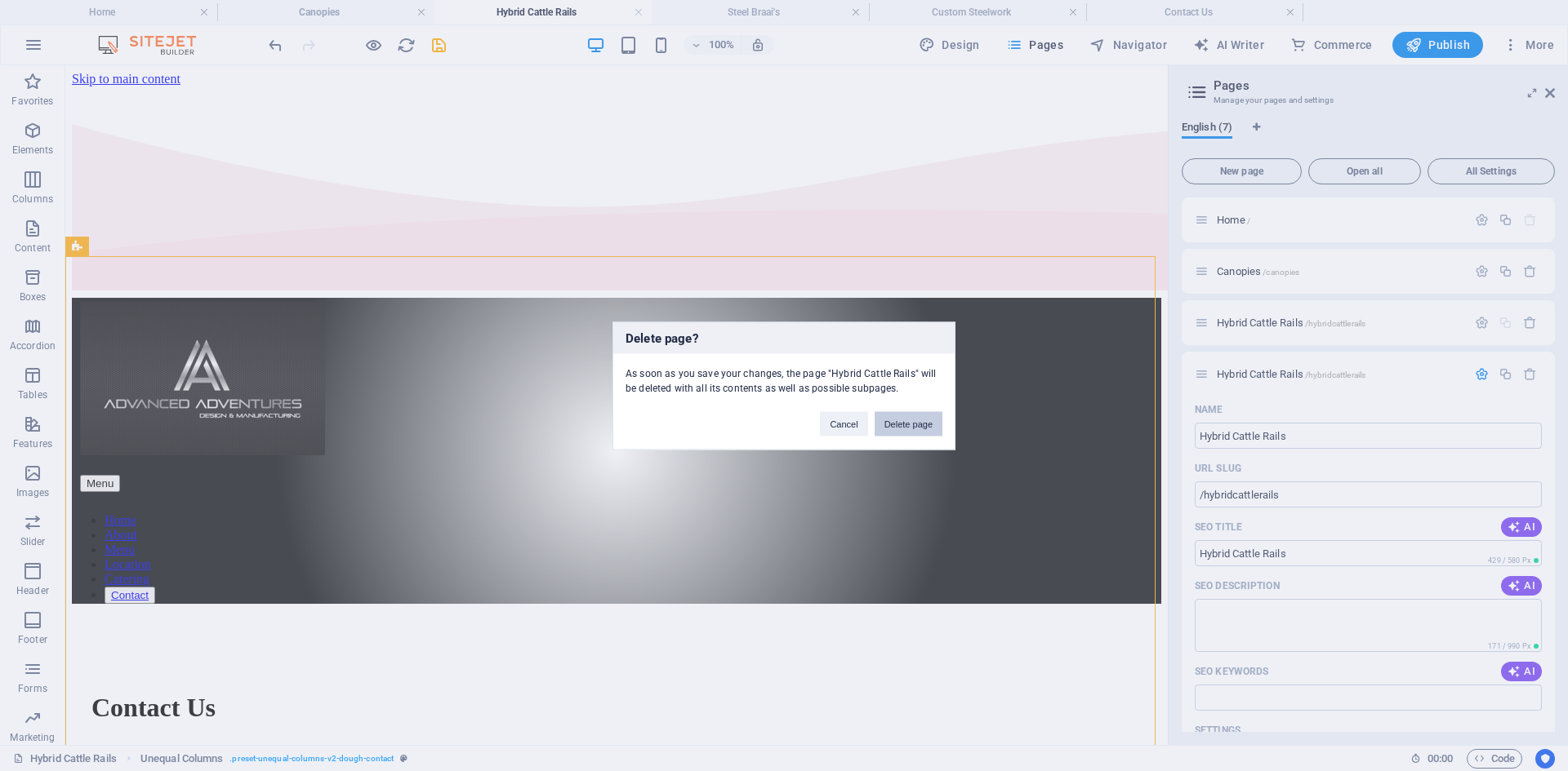
click at [928, 424] on button "Delete page" at bounding box center [908, 423] width 68 height 25
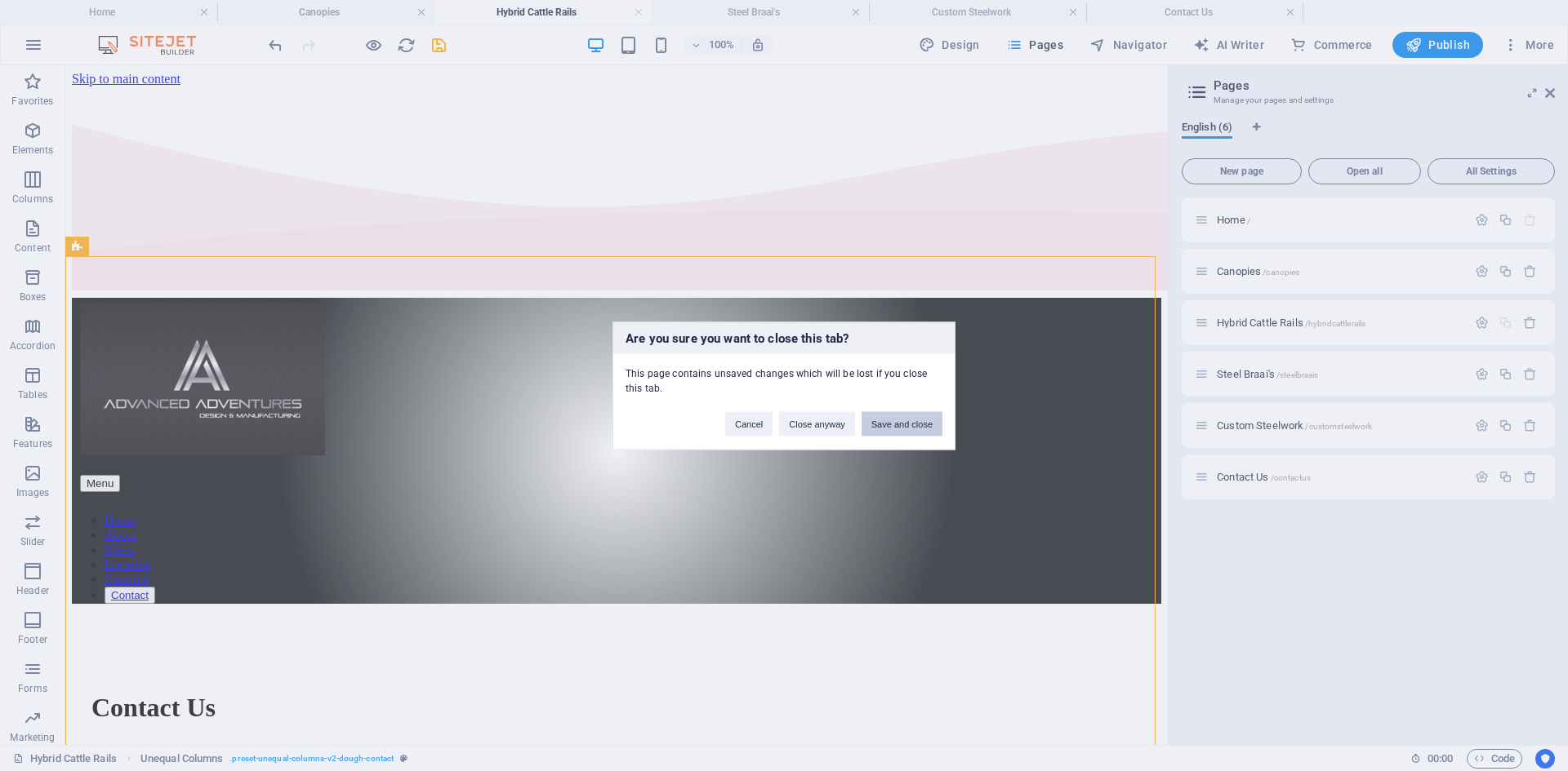
click at [909, 426] on button "Save and close" at bounding box center [901, 423] width 81 height 25
checkbox input "false"
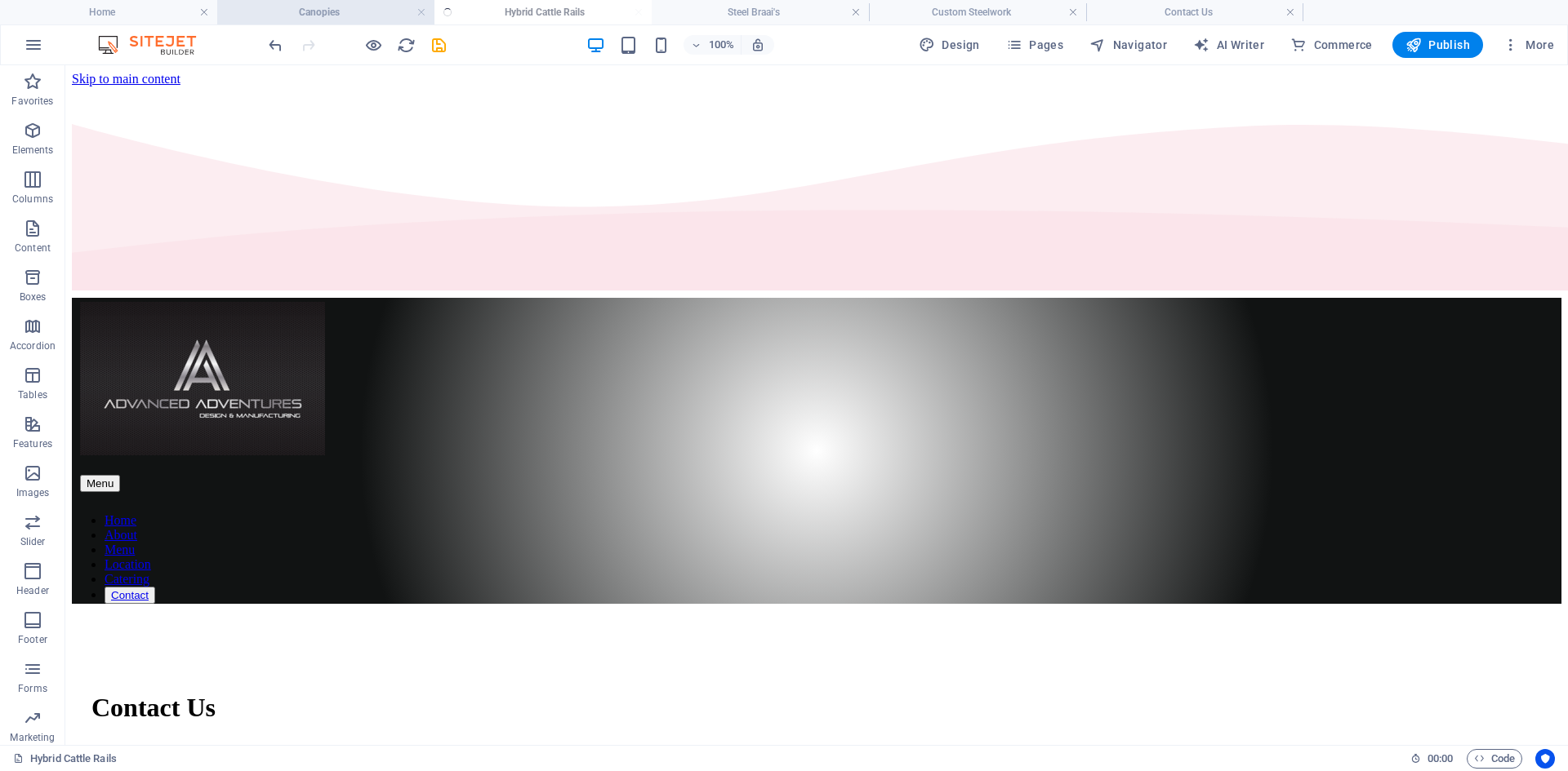
click at [333, 11] on h4 "Canopies" at bounding box center [325, 13] width 217 height 18
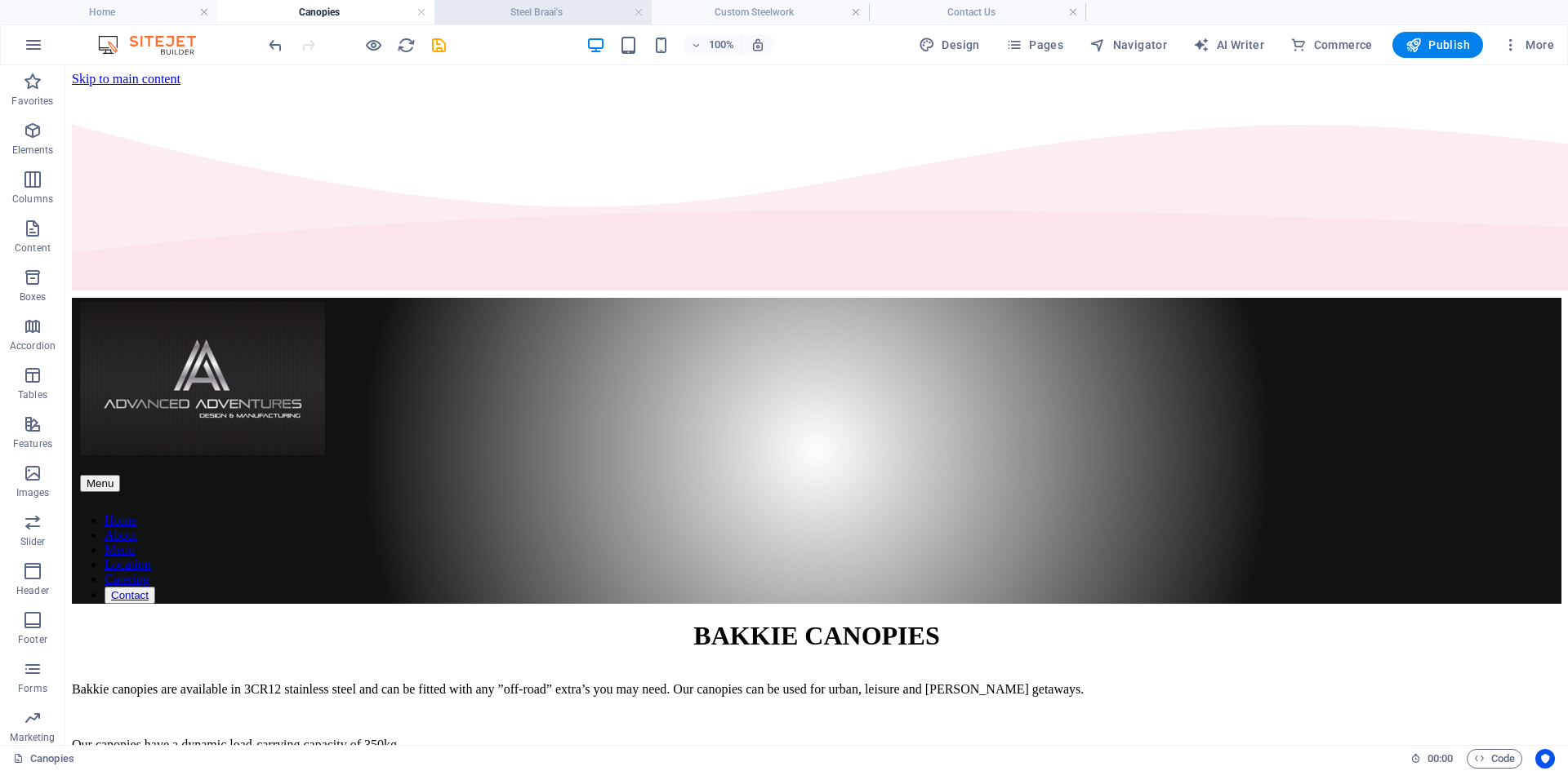
click at [496, 7] on h4 "Steel Braai's" at bounding box center [542, 13] width 217 height 18
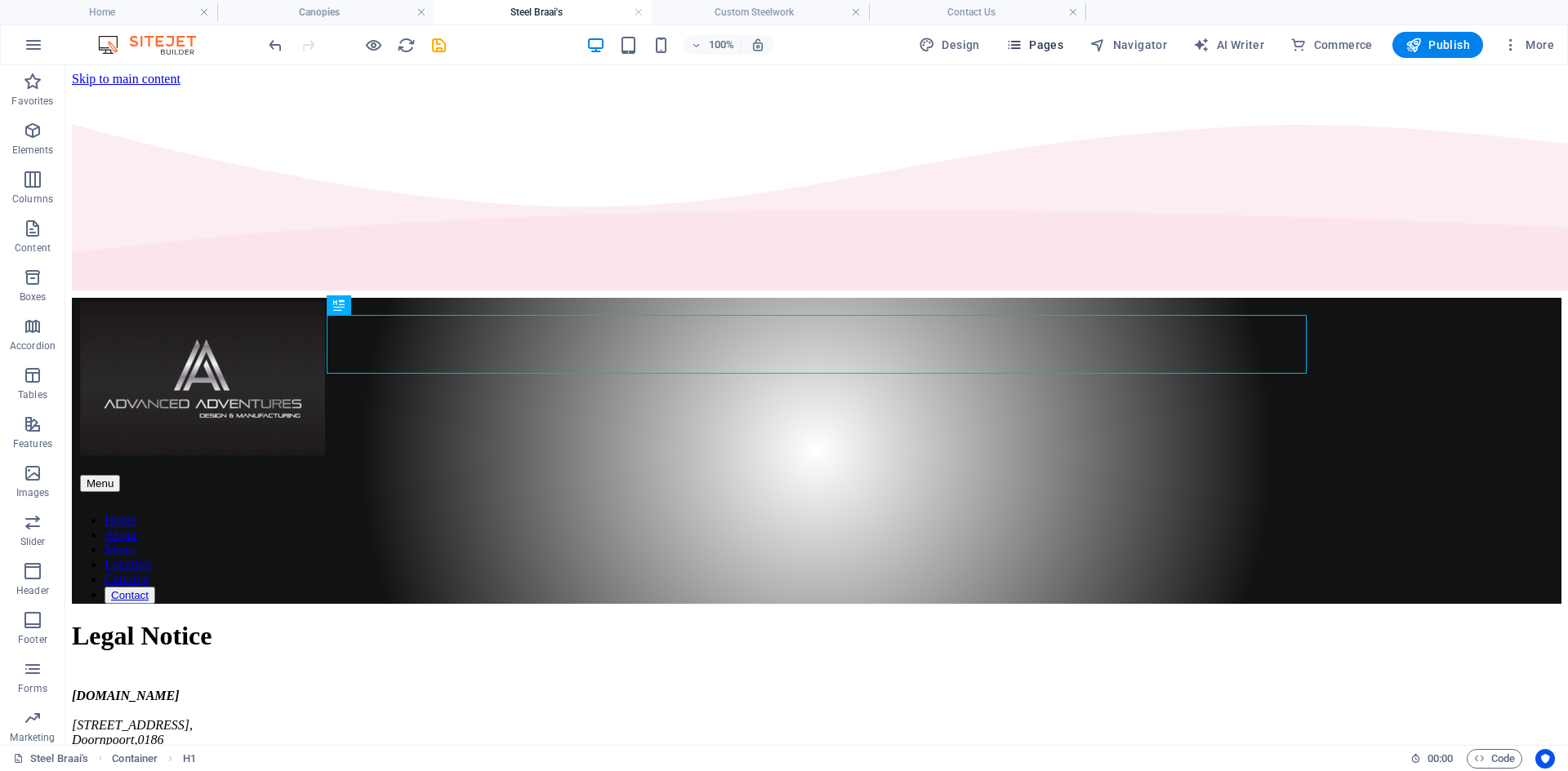
click at [1052, 48] on span "Pages" at bounding box center [1034, 44] width 57 height 16
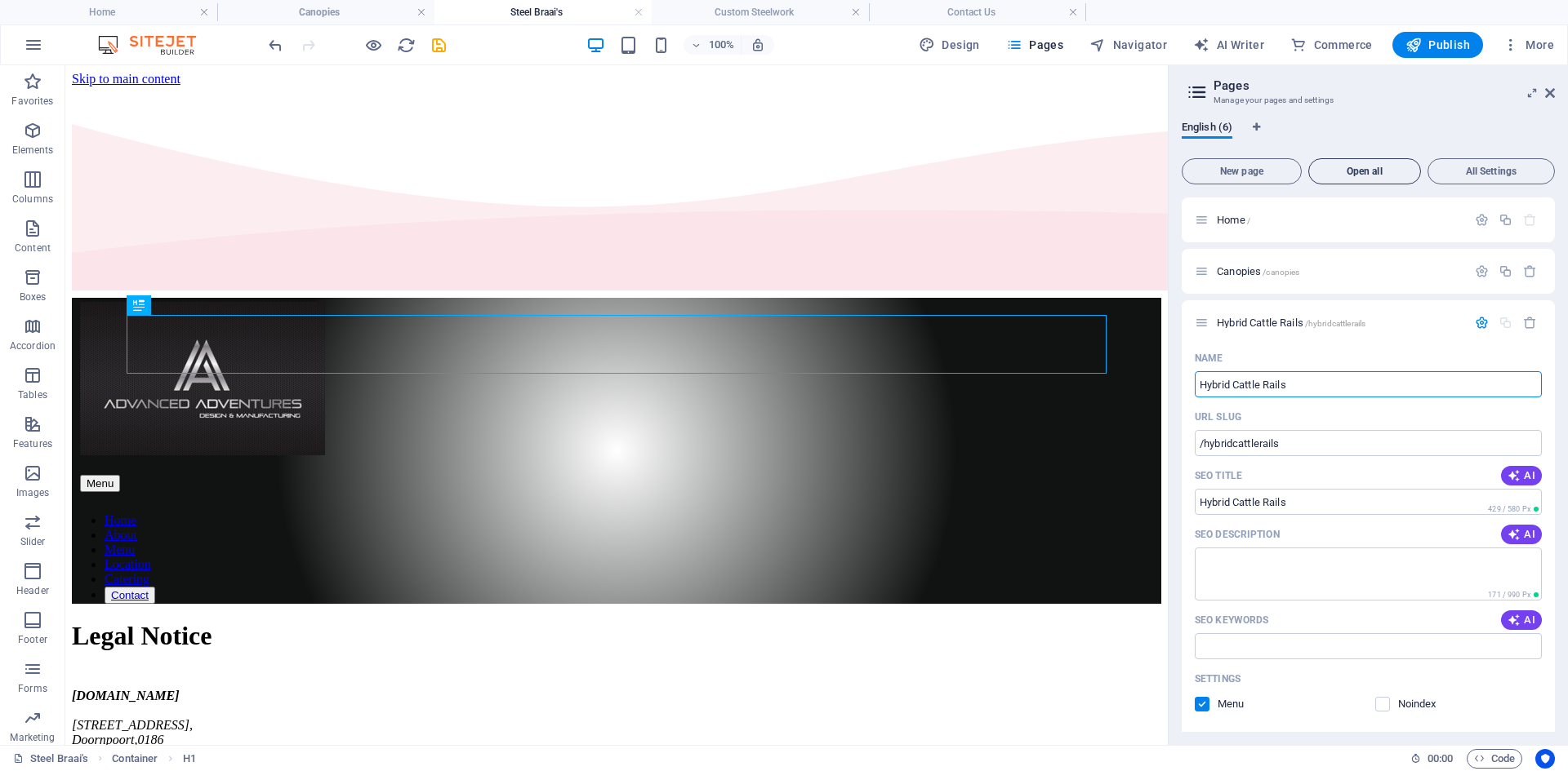
click at [1410, 173] on span "Open all" at bounding box center [1365, 171] width 98 height 10
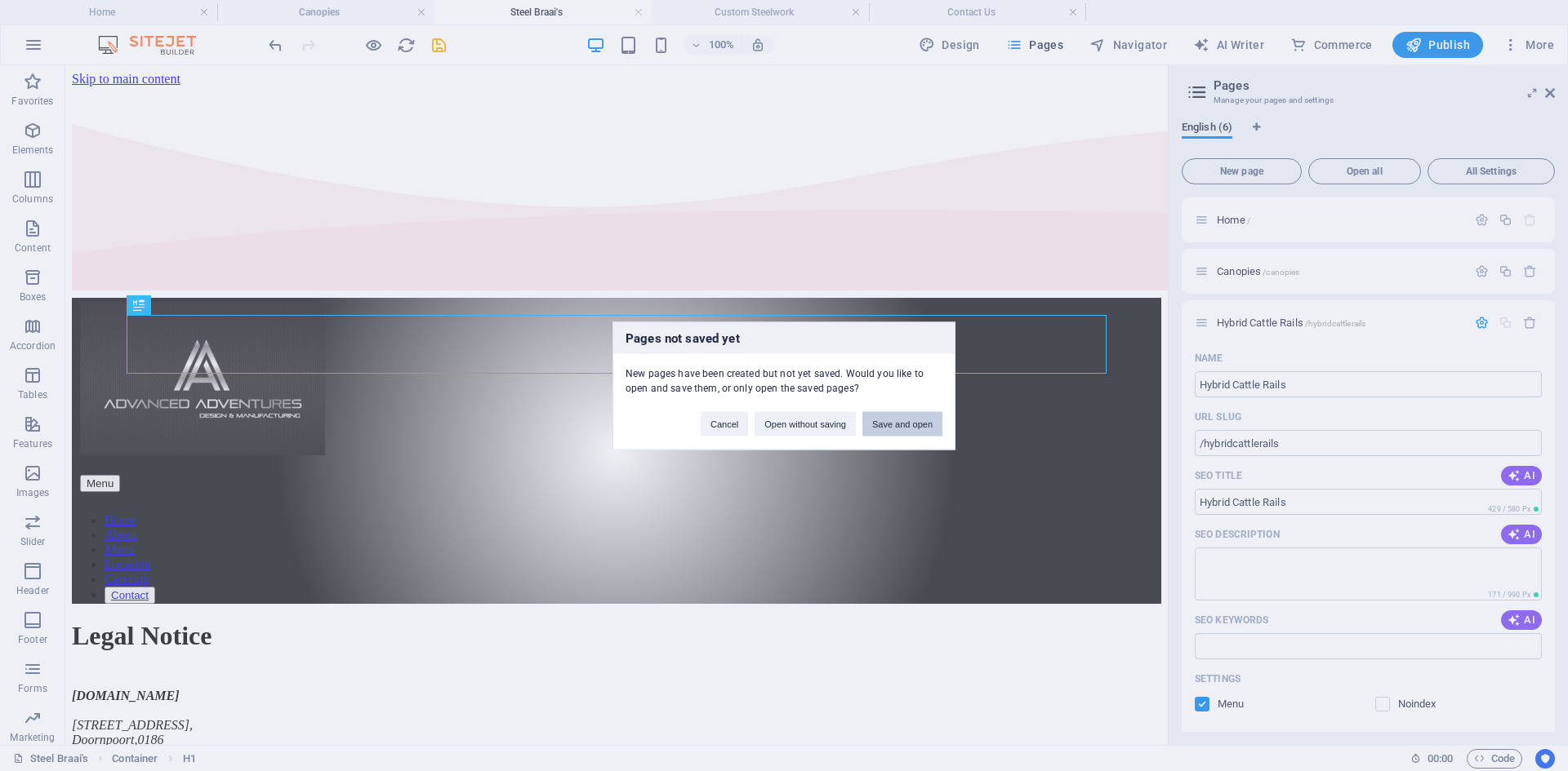
click at [898, 428] on button "Save and open" at bounding box center [902, 423] width 80 height 25
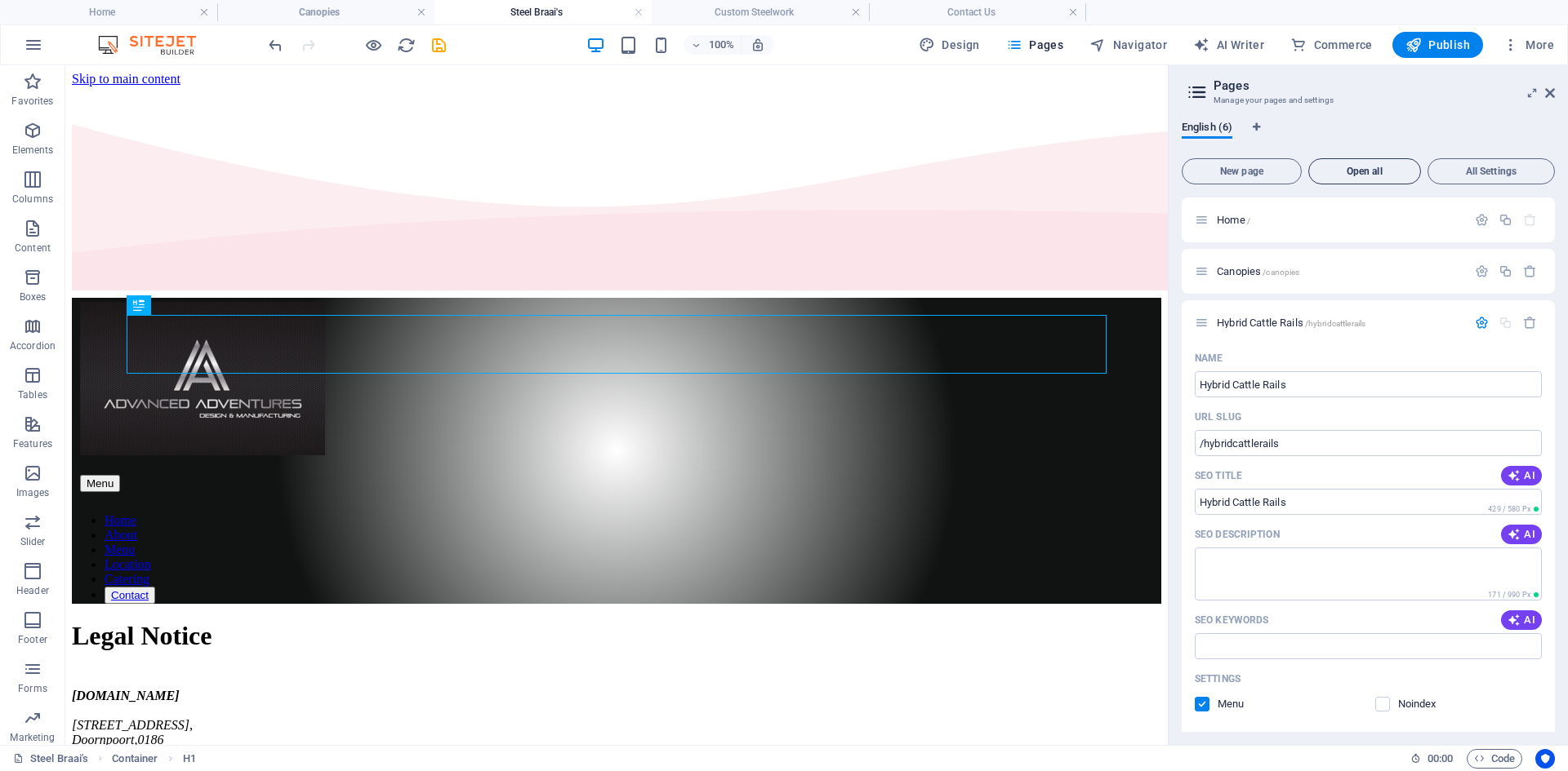
click at [1357, 165] on button "Open all" at bounding box center [1365, 171] width 113 height 26
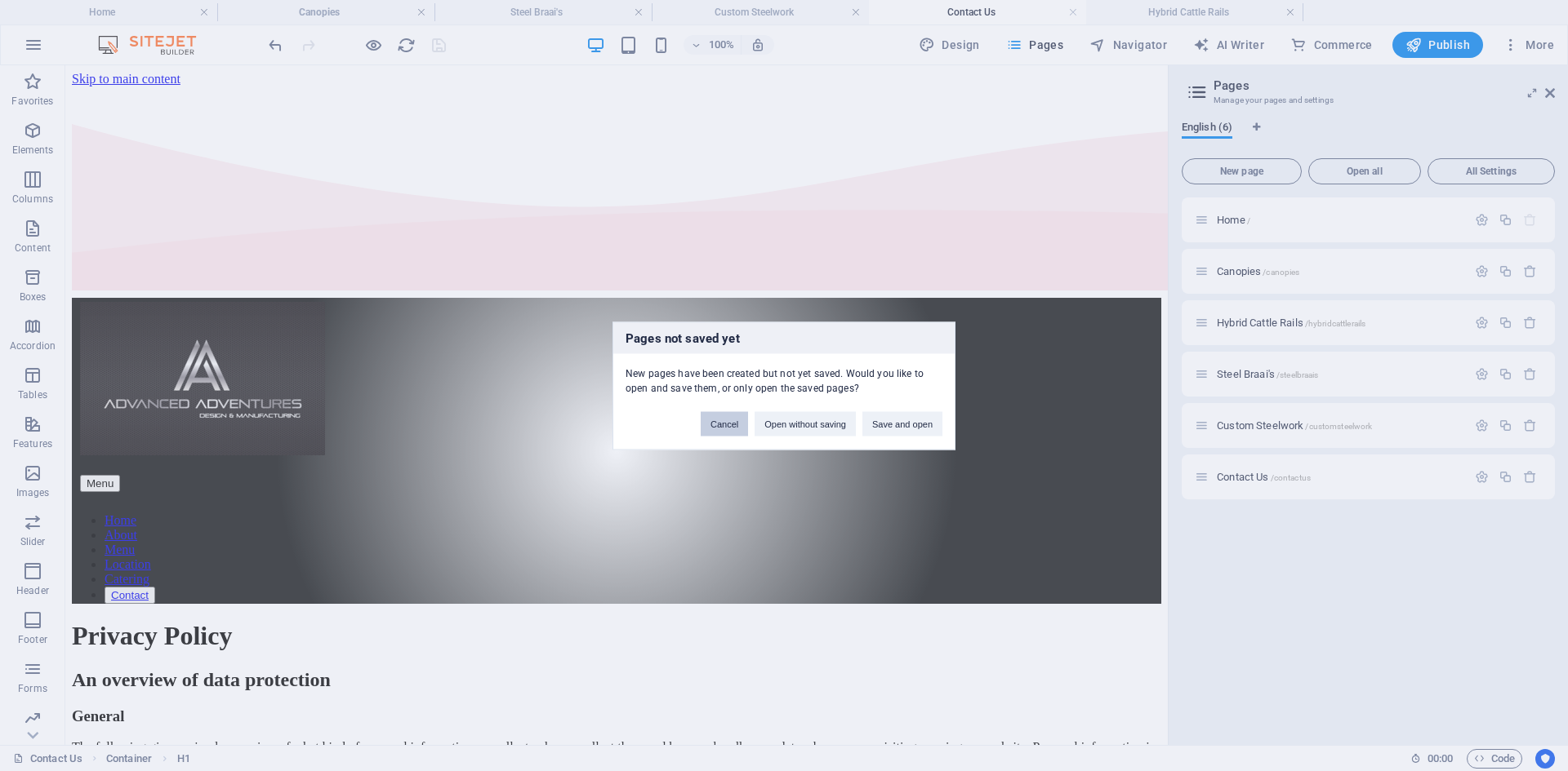
click at [732, 424] on button "Cancel" at bounding box center [724, 423] width 47 height 25
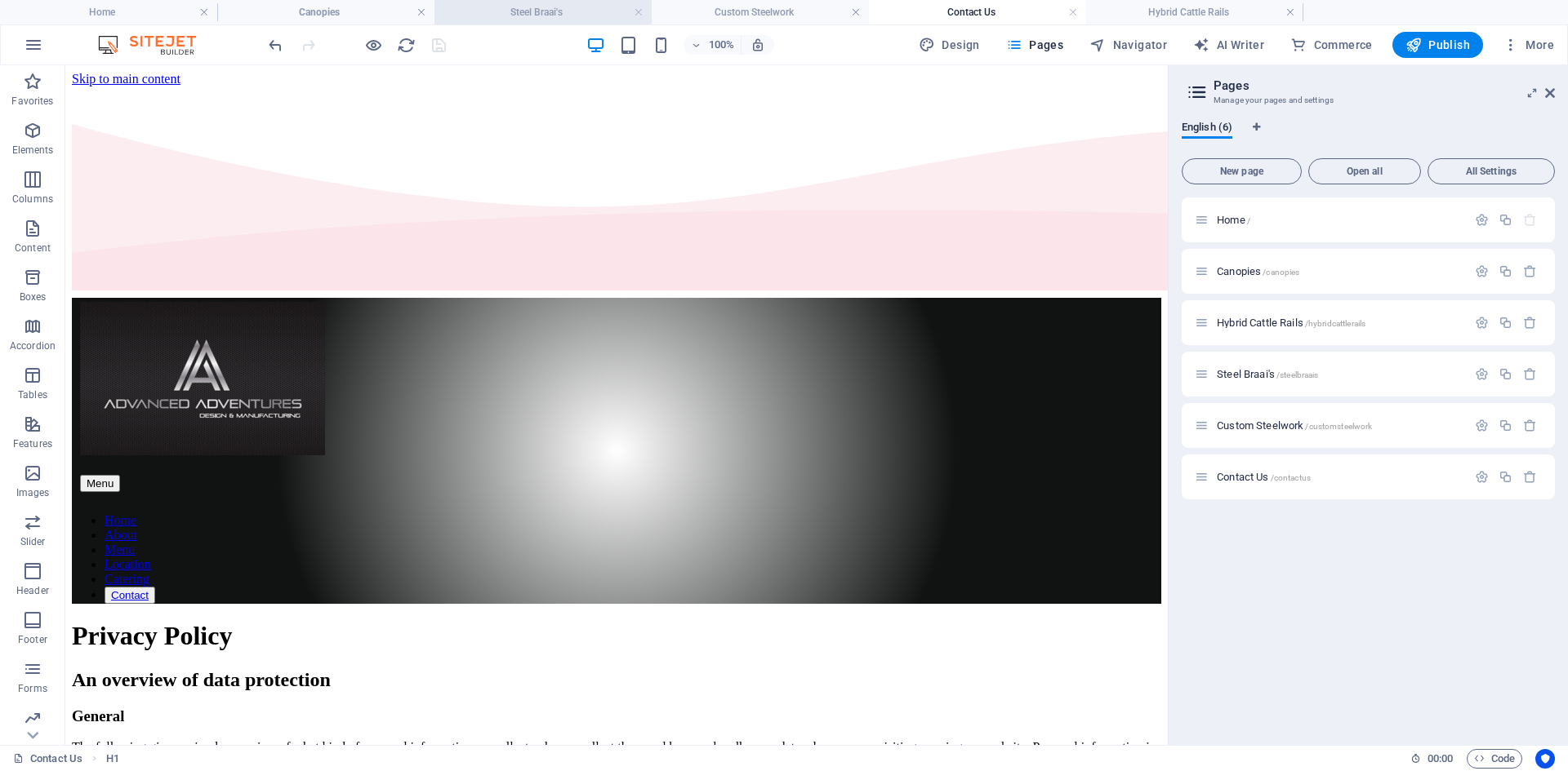
click at [532, 4] on h4 "Steel Braai's" at bounding box center [542, 13] width 217 height 18
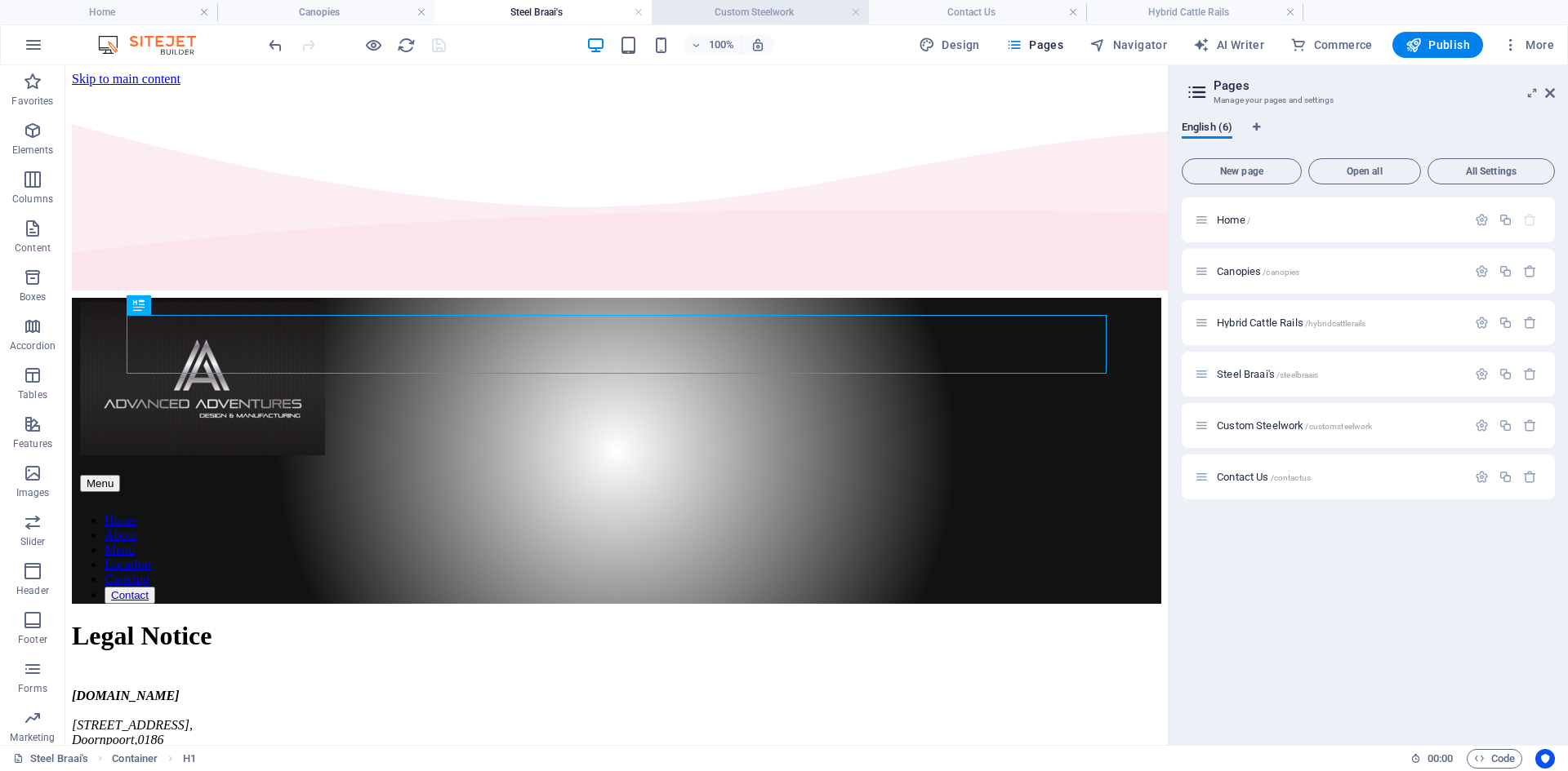
click at [774, 5] on h4 "Custom Steelwork" at bounding box center [759, 13] width 217 height 18
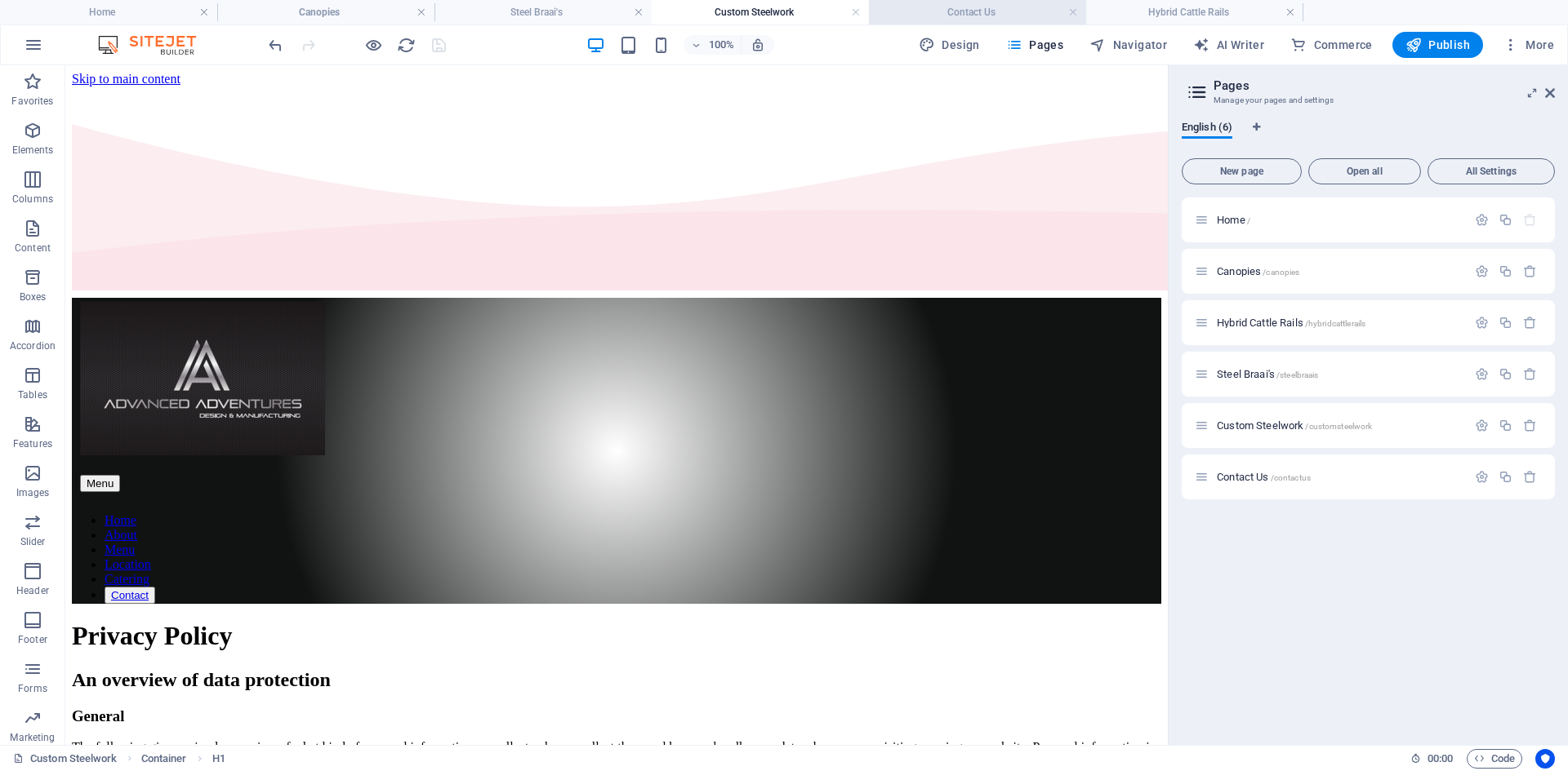
click at [914, 5] on h4 "Contact Us" at bounding box center [977, 13] width 217 height 18
click at [1182, 5] on h4 "Hybrid Cattle Rails" at bounding box center [1195, 13] width 217 height 18
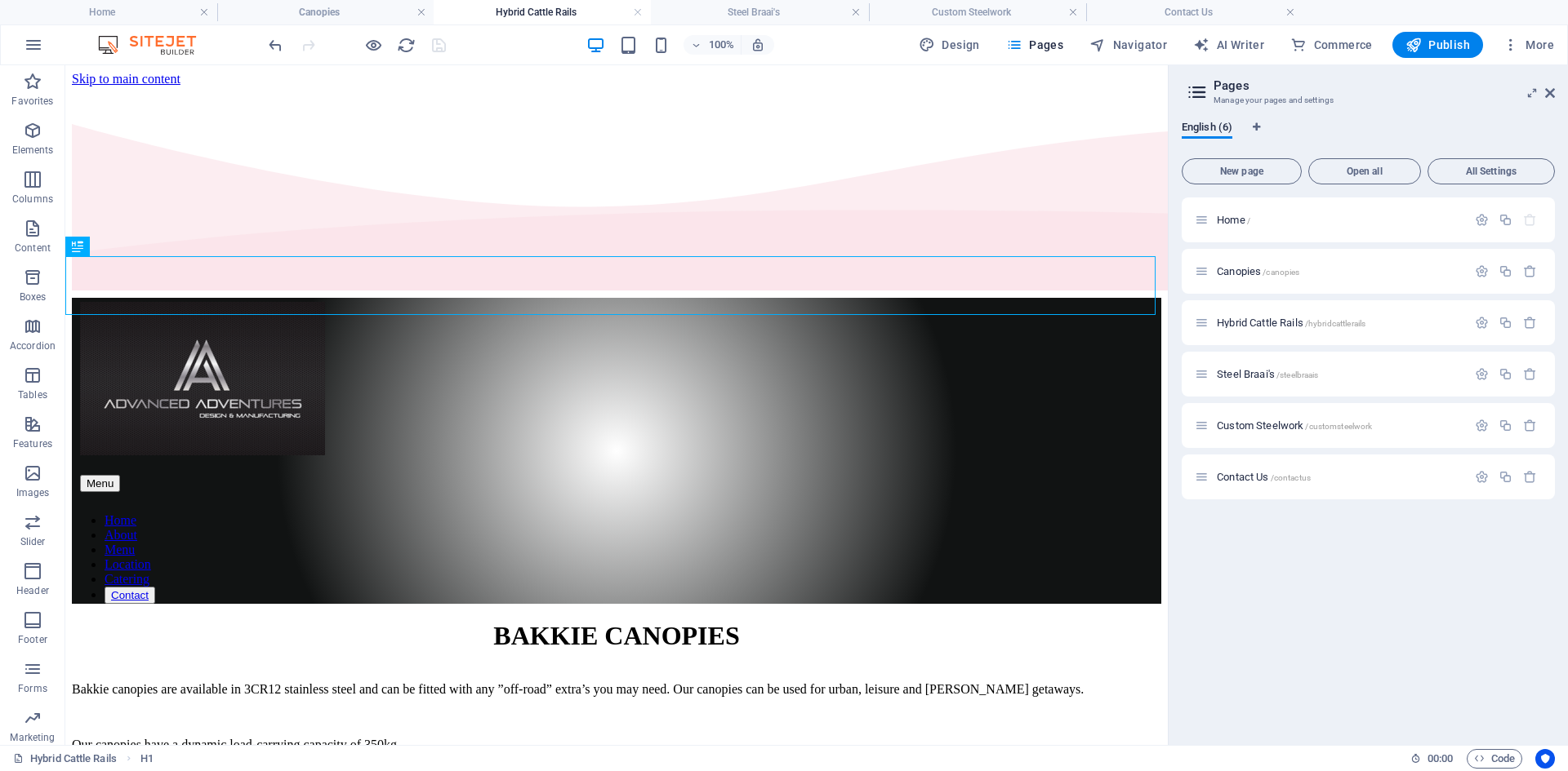
drag, startPoint x: 1181, startPoint y: 6, endPoint x: 529, endPoint y: 28, distance: 652.4
click at [761, 621] on div "BAKKIE CANOPIES" at bounding box center [616, 636] width 1089 height 30
